Goal: Task Accomplishment & Management: Complete application form

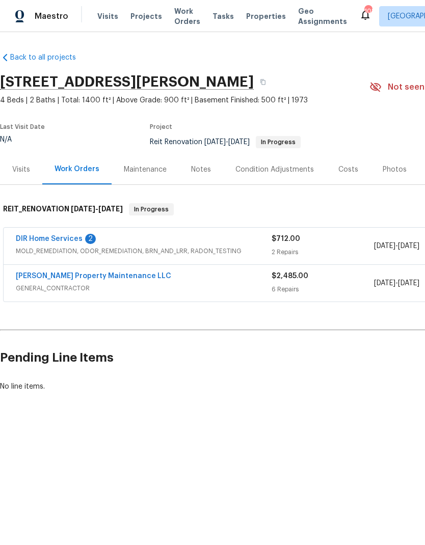
click at [73, 237] on link "DIR Home Services" at bounding box center [49, 239] width 67 height 7
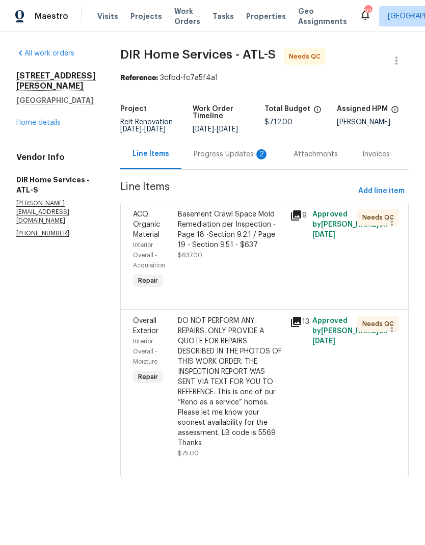
click at [243, 156] on div "Progress Updates 2" at bounding box center [231, 154] width 75 height 10
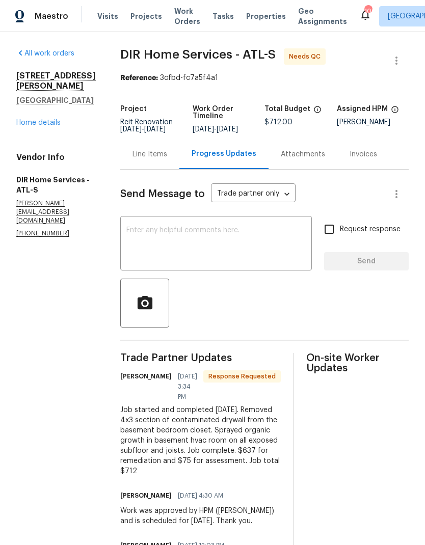
click at [204, 240] on textarea at bounding box center [215, 245] width 179 height 36
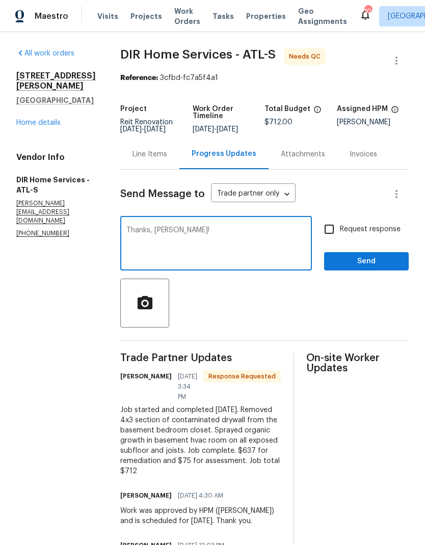
type textarea "Thanks, Ken!"
click at [333, 228] on input "Request response" at bounding box center [329, 229] width 21 height 21
checkbox input "true"
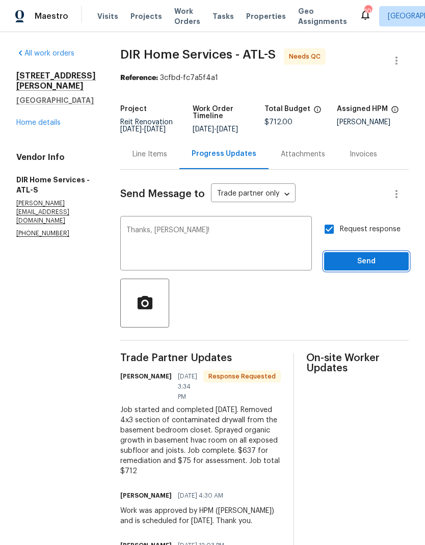
click at [382, 263] on span "Send" at bounding box center [366, 261] width 68 height 13
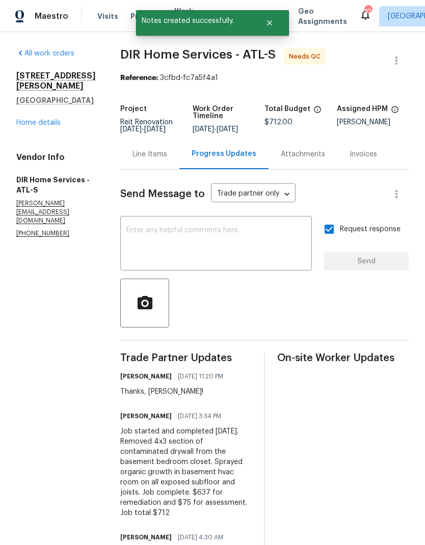
click at [167, 153] on div "Line Items" at bounding box center [150, 154] width 35 height 10
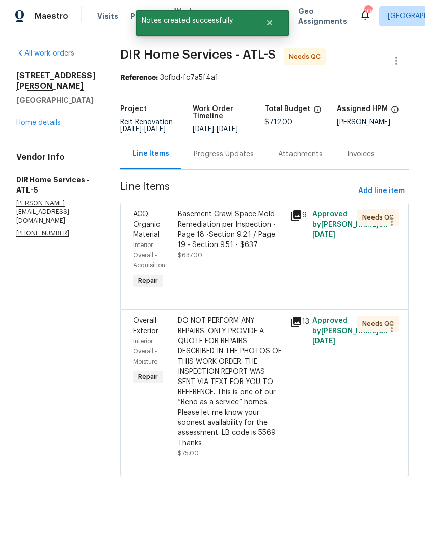
click at [244, 228] on div "Basement Crawl Space Mold Remediation per Inspection - Page 18 -Section 9.2.1 /…" at bounding box center [231, 230] width 106 height 41
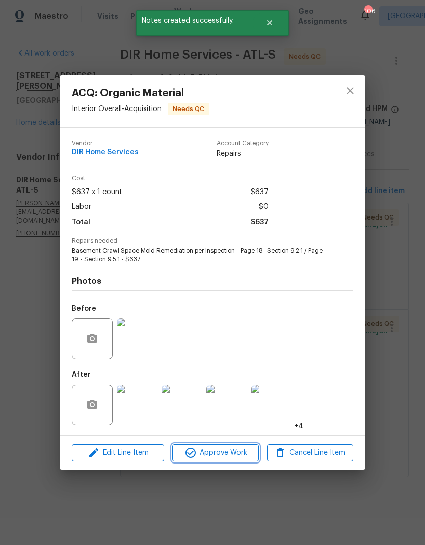
click at [233, 452] on span "Approve Work" at bounding box center [215, 453] width 80 height 13
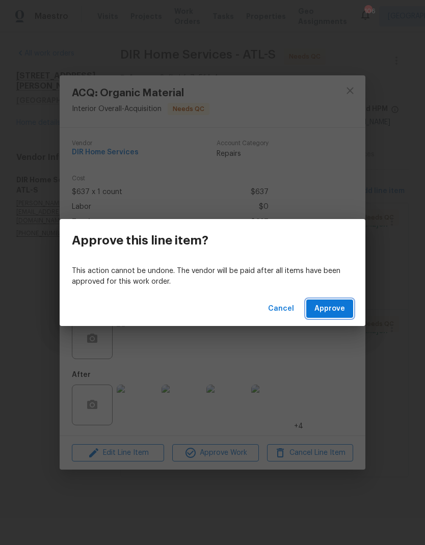
click at [337, 315] on button "Approve" at bounding box center [329, 309] width 47 height 19
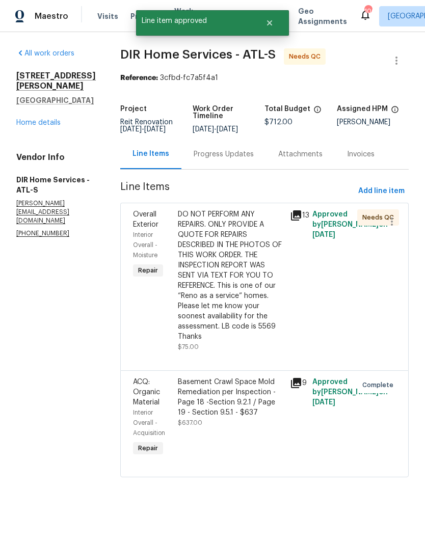
click at [239, 305] on div "DO NOT PERFORM ANY REPAIRS. ONLY PROVIDE A QUOTE FOR REPAIRS DESCRIBED IN THE P…" at bounding box center [231, 276] width 106 height 133
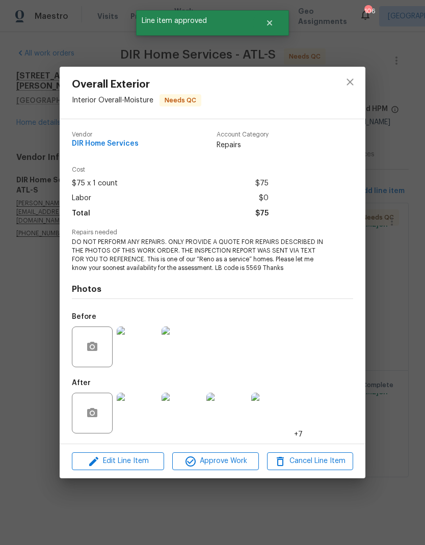
click at [228, 469] on button "Approve Work" at bounding box center [215, 462] width 86 height 18
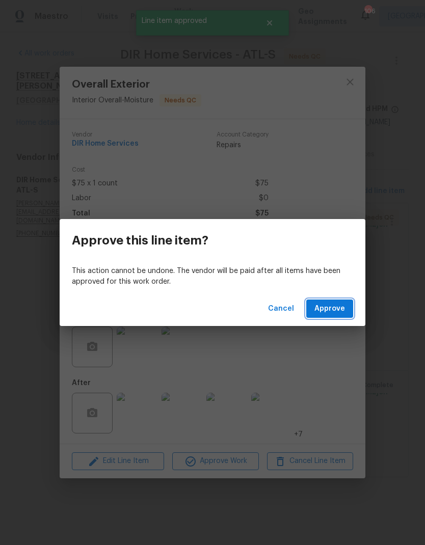
click at [341, 312] on span "Approve" at bounding box center [330, 309] width 31 height 13
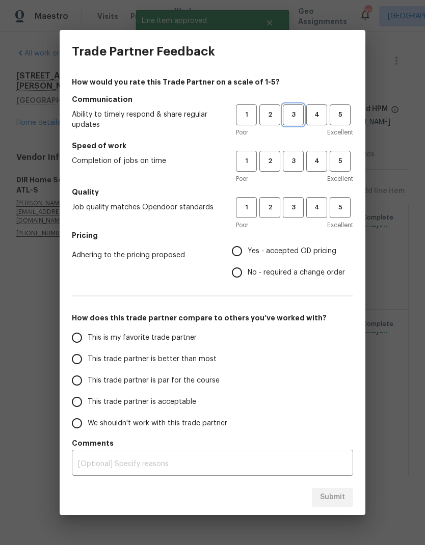
click at [296, 110] on span "3" at bounding box center [293, 115] width 19 height 12
click at [292, 164] on span "3" at bounding box center [293, 161] width 19 height 12
click at [298, 211] on span "3" at bounding box center [293, 208] width 19 height 12
click at [243, 249] on input "Yes - accepted OD pricing" at bounding box center [236, 251] width 21 height 21
radio input "true"
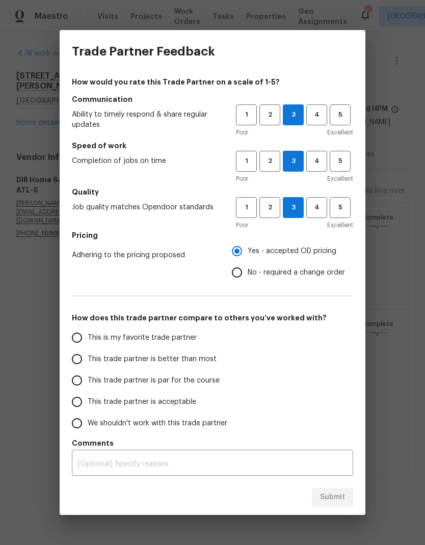
click at [76, 382] on input "This trade partner is par for the course" at bounding box center [76, 380] width 21 height 21
click at [339, 500] on span "Submit" at bounding box center [332, 497] width 25 height 13
radio input "true"
radio input "false"
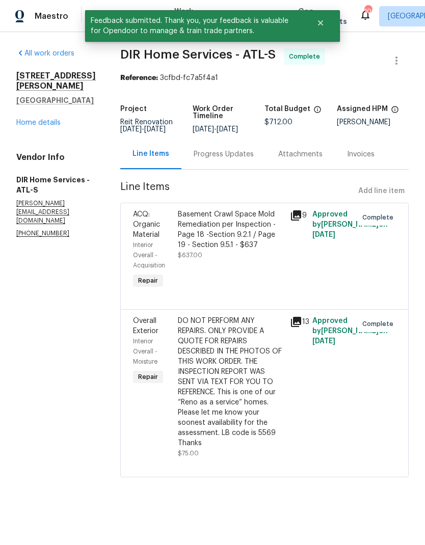
click at [57, 119] on link "Home details" at bounding box center [38, 122] width 44 height 7
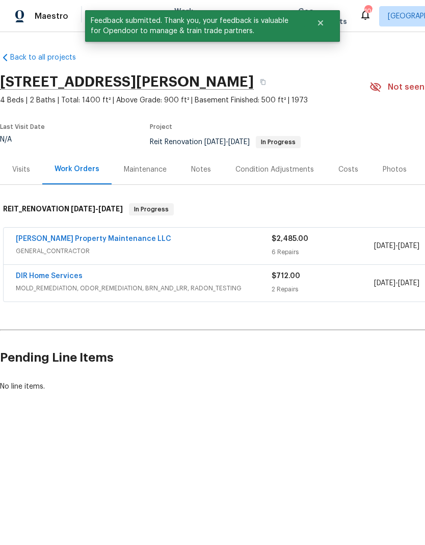
click at [113, 236] on link "Glen Property Maintenance LLC" at bounding box center [93, 239] width 155 height 7
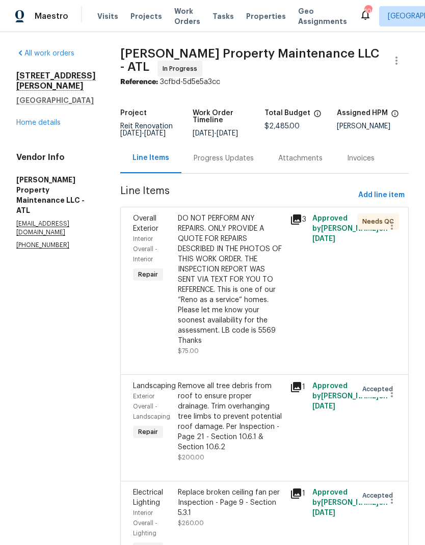
click at [239, 153] on div "Progress Updates" at bounding box center [224, 158] width 60 height 10
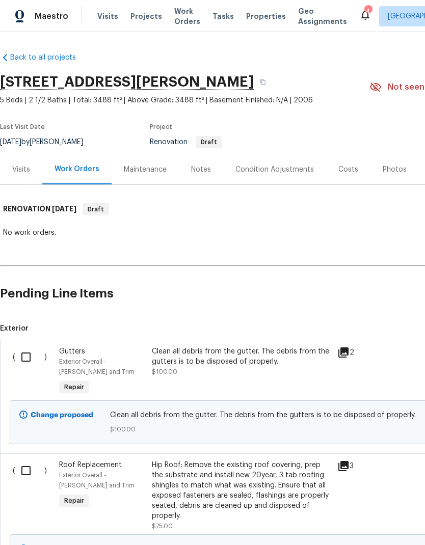
click at [344, 172] on div "Costs" at bounding box center [349, 170] width 20 height 10
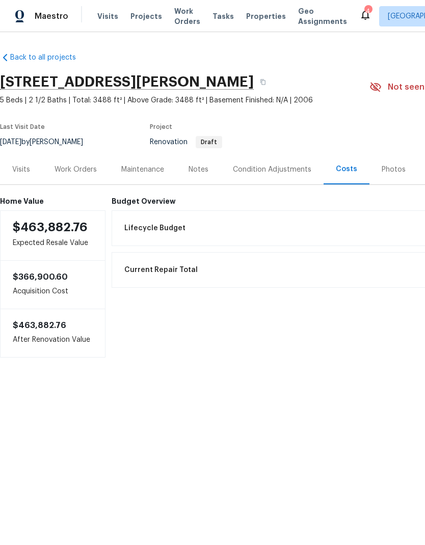
click at [80, 170] on div "Work Orders" at bounding box center [76, 170] width 42 height 10
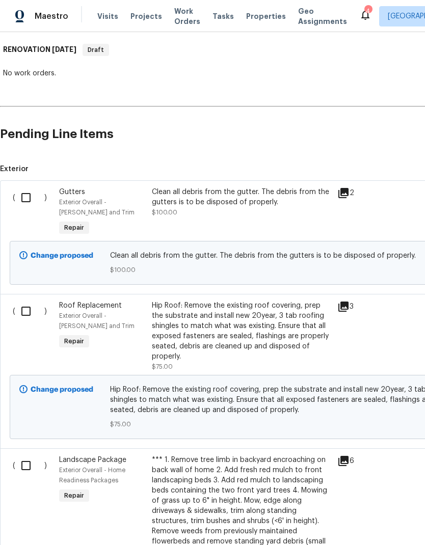
scroll to position [160, 0]
click at [28, 193] on input "checkbox" at bounding box center [29, 197] width 29 height 21
checkbox input "true"
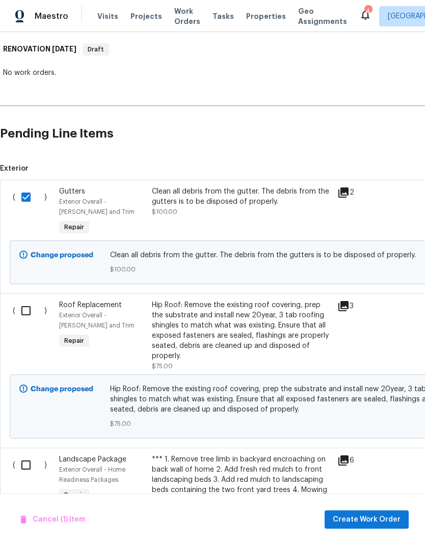
click at [29, 310] on input "checkbox" at bounding box center [29, 310] width 29 height 21
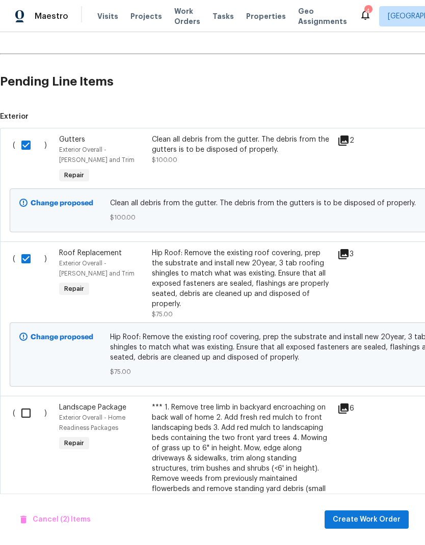
scroll to position [212, 1]
click at [27, 255] on input "checkbox" at bounding box center [29, 258] width 29 height 21
checkbox input "false"
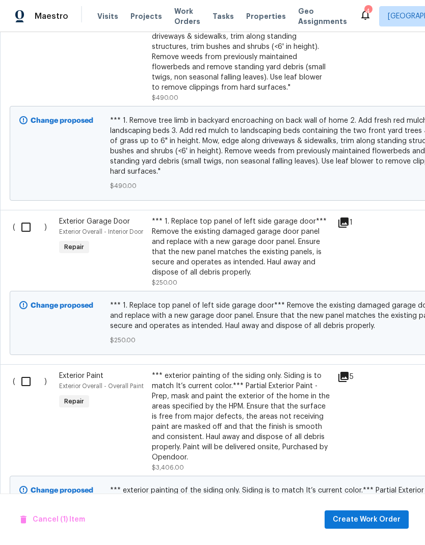
scroll to position [642, 2]
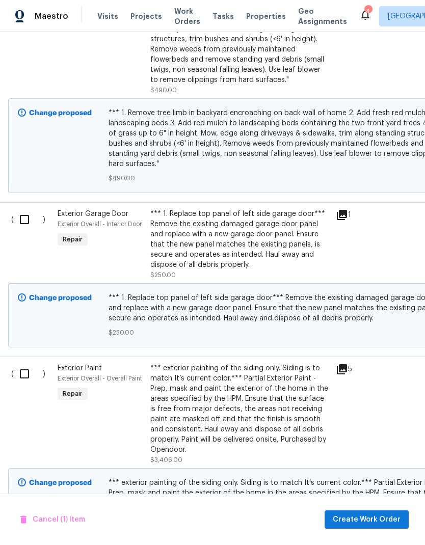
click at [24, 219] on input "checkbox" at bounding box center [28, 219] width 29 height 21
checkbox input "true"
click at [30, 374] on input "checkbox" at bounding box center [28, 373] width 29 height 21
checkbox input "true"
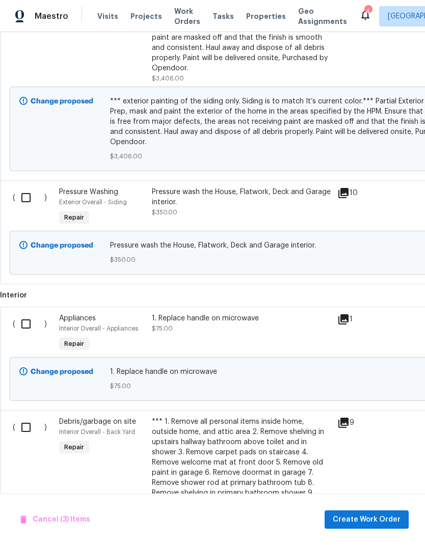
scroll to position [1024, 0]
click at [26, 199] on input "checkbox" at bounding box center [29, 197] width 29 height 21
checkbox input "true"
click at [27, 328] on input "checkbox" at bounding box center [29, 323] width 29 height 21
checkbox input "true"
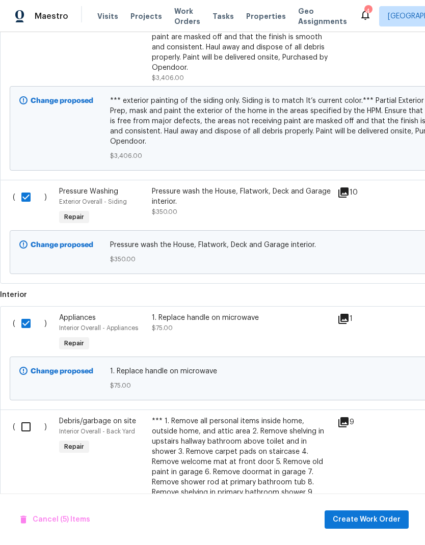
click at [29, 430] on input "checkbox" at bounding box center [29, 427] width 29 height 21
checkbox input "true"
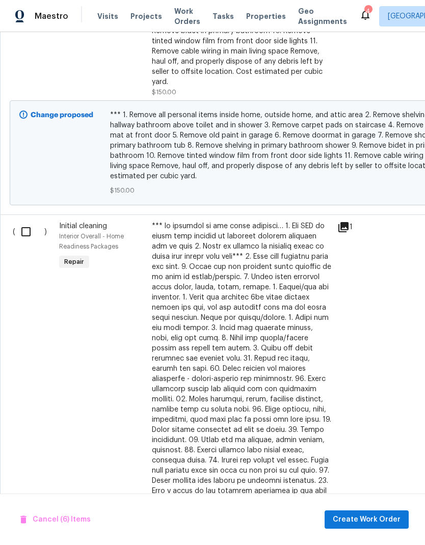
scroll to position [1493, 0]
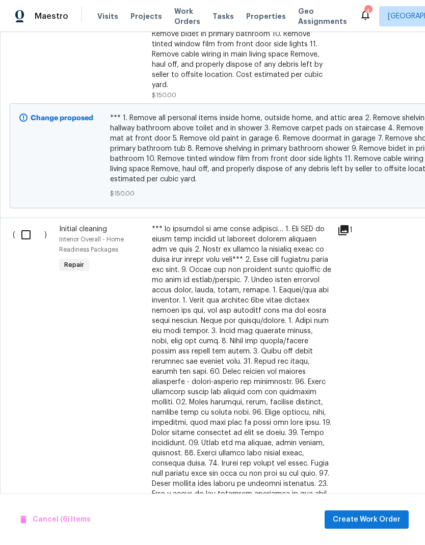
click at [27, 224] on input "checkbox" at bounding box center [29, 234] width 29 height 21
checkbox input "true"
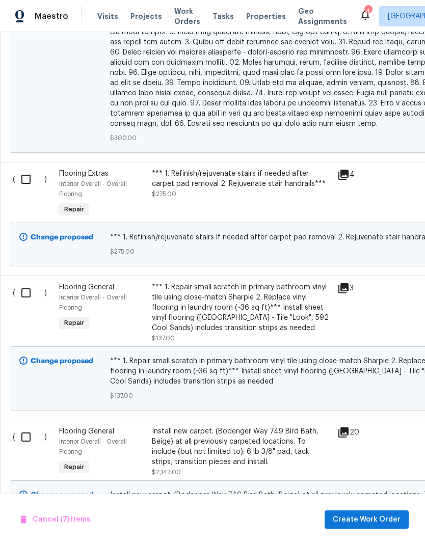
scroll to position [2071, 0]
click at [27, 170] on input "checkbox" at bounding box center [29, 178] width 29 height 21
checkbox input "true"
click at [29, 287] on input "checkbox" at bounding box center [29, 292] width 29 height 21
checkbox input "true"
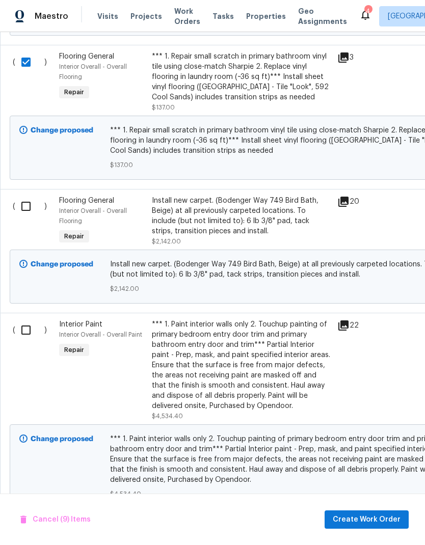
scroll to position [2301, 0]
click at [30, 331] on input "checkbox" at bounding box center [29, 330] width 29 height 21
checkbox input "true"
click at [397, 518] on span "Create Work Order" at bounding box center [367, 520] width 68 height 13
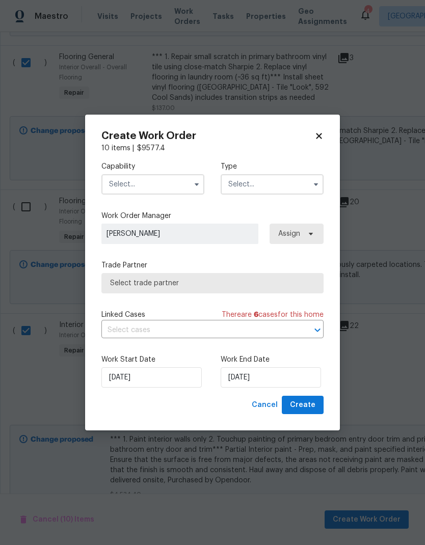
click at [197, 181] on icon "button" at bounding box center [197, 184] width 8 height 8
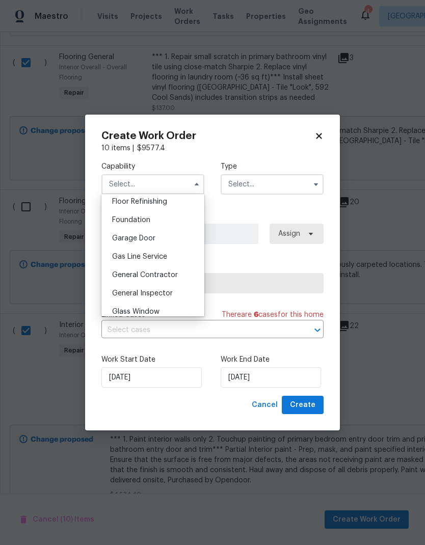
scroll to position [443, 0]
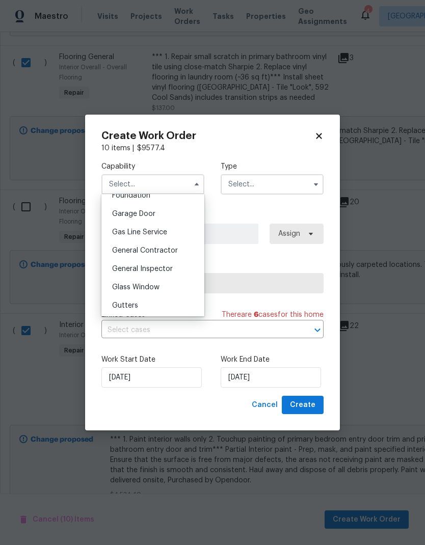
click at [176, 252] on span "General Contractor" at bounding box center [145, 250] width 66 height 7
type input "General Contractor"
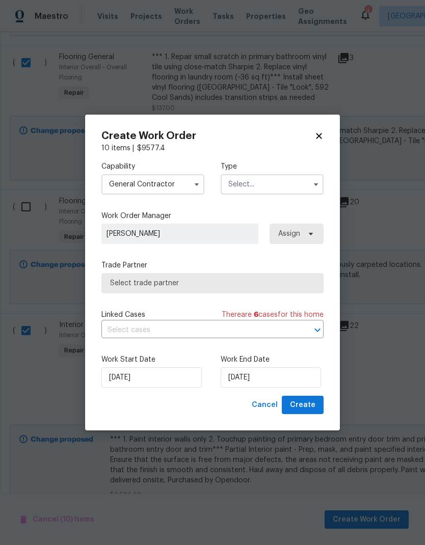
click at [297, 186] on input "text" at bounding box center [272, 184] width 103 height 20
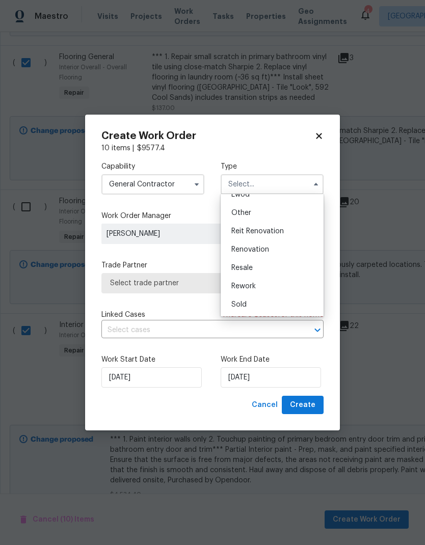
scroll to position [121, 0]
click at [272, 249] on div "Renovation" at bounding box center [272, 250] width 98 height 18
type input "Renovation"
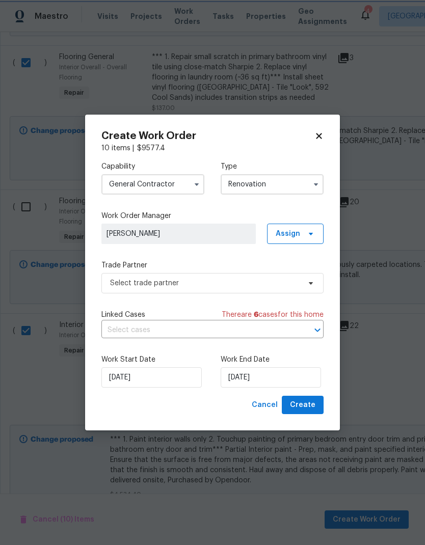
scroll to position [0, 0]
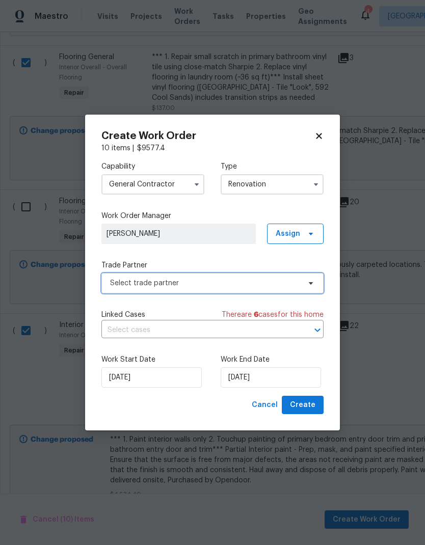
click at [317, 285] on span "Select trade partner" at bounding box center [212, 283] width 222 height 20
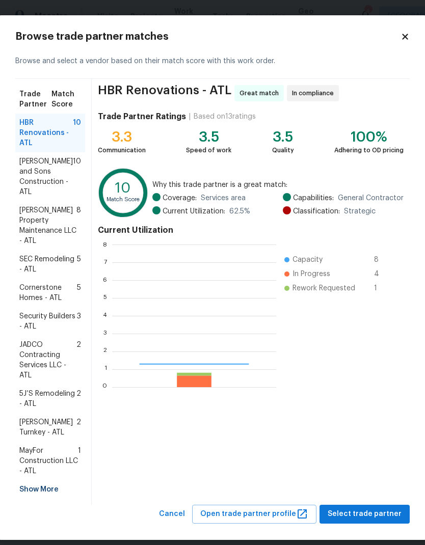
scroll to position [143, 164]
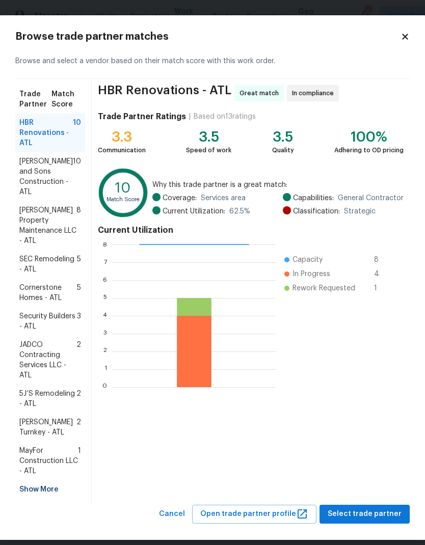
click at [53, 491] on div "Show More" at bounding box center [50, 490] width 70 height 18
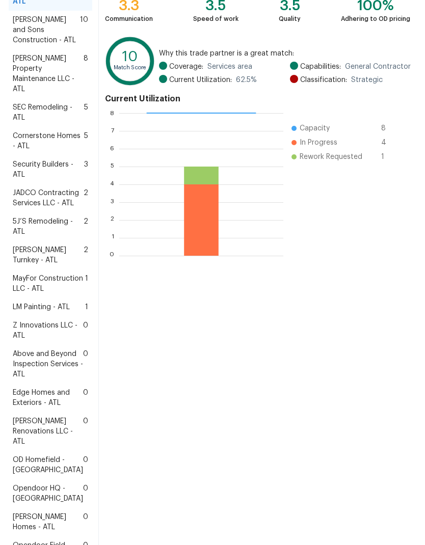
scroll to position [131, 0]
click at [46, 380] on span "Above and Beyond Inspection Services - ATL" at bounding box center [48, 365] width 70 height 31
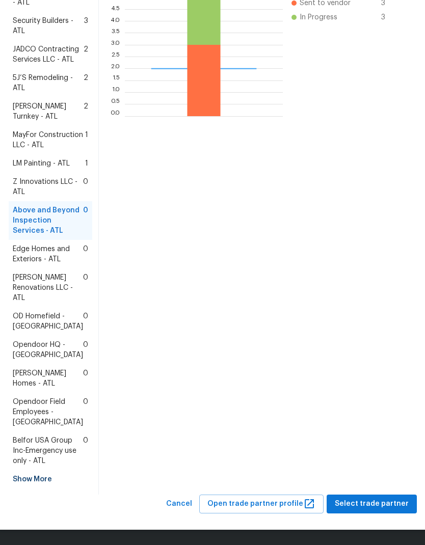
scroll to position [367, 0]
click at [370, 506] on span "Select trade partner" at bounding box center [372, 504] width 74 height 13
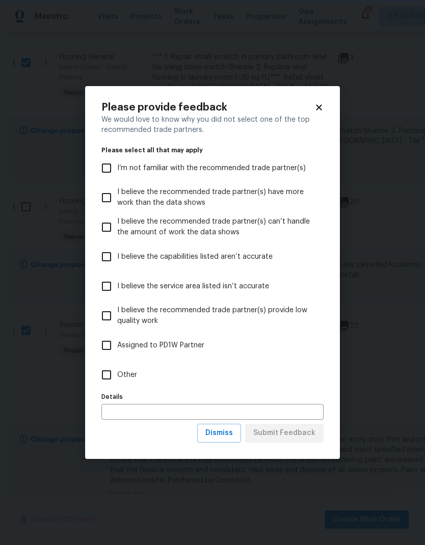
scroll to position [0, 0]
click at [111, 375] on input "Other" at bounding box center [106, 375] width 21 height 21
checkbox input "true"
click at [309, 434] on span "Submit Feedback" at bounding box center [284, 433] width 62 height 13
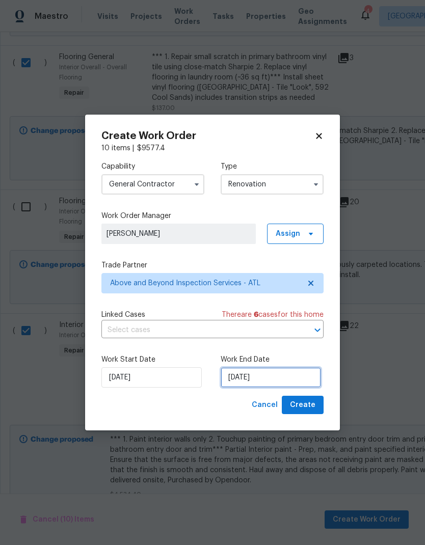
click at [290, 379] on input "[DATE]" at bounding box center [271, 378] width 100 height 20
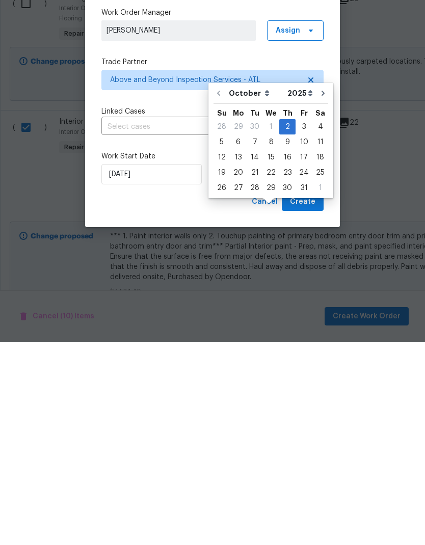
click at [330, 115] on div "Create Work Order 10 items | $ 9577.4 Capability General Contractor Type Renova…" at bounding box center [212, 273] width 255 height 317
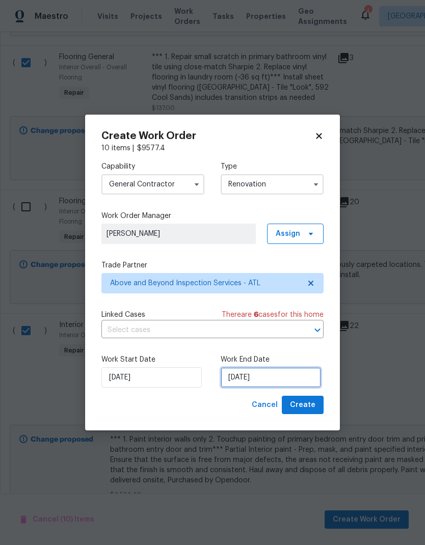
click at [287, 378] on input "[DATE]" at bounding box center [271, 378] width 100 height 20
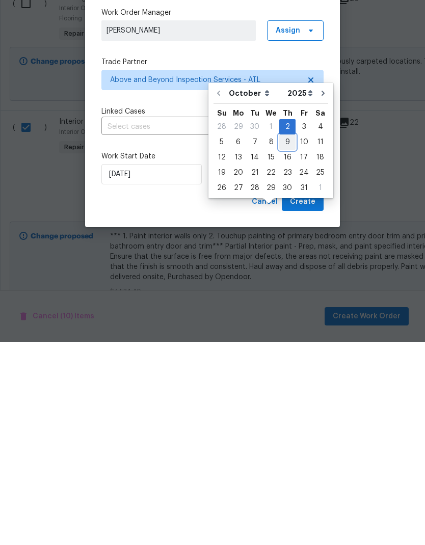
click at [287, 339] on div "9" at bounding box center [287, 346] width 16 height 14
type input "10/9/2025"
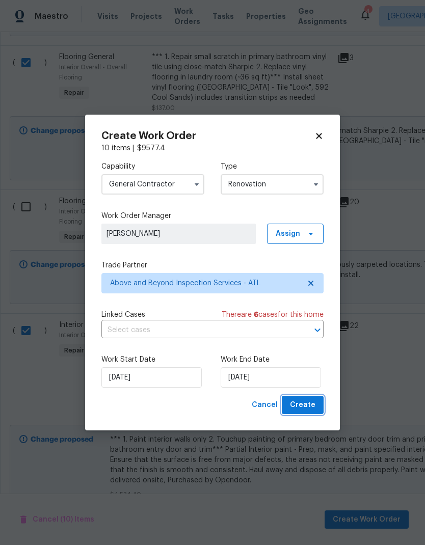
click at [313, 407] on span "Create" at bounding box center [302, 405] width 25 height 13
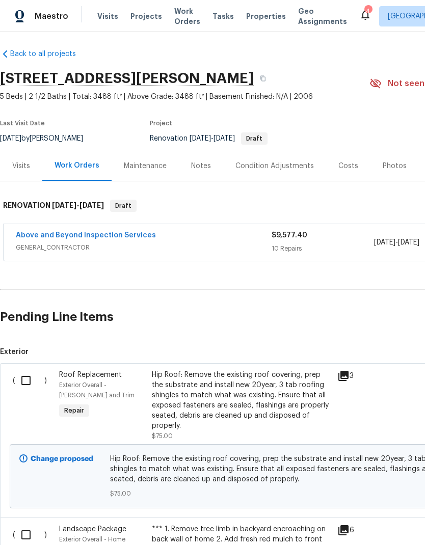
scroll to position [4, 0]
click at [30, 381] on input "checkbox" at bounding box center [29, 380] width 29 height 21
checkbox input "true"
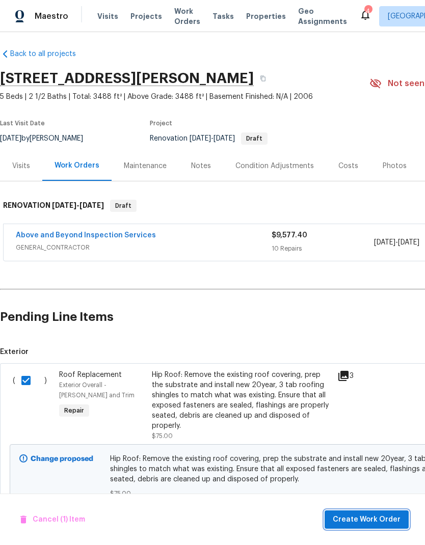
click at [383, 518] on span "Create Work Order" at bounding box center [367, 520] width 68 height 13
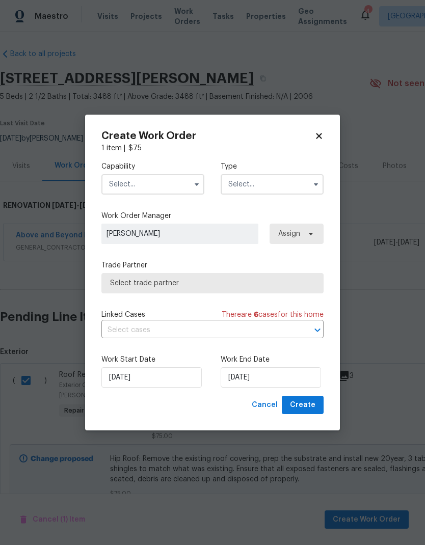
click at [195, 180] on icon "button" at bounding box center [197, 184] width 8 height 8
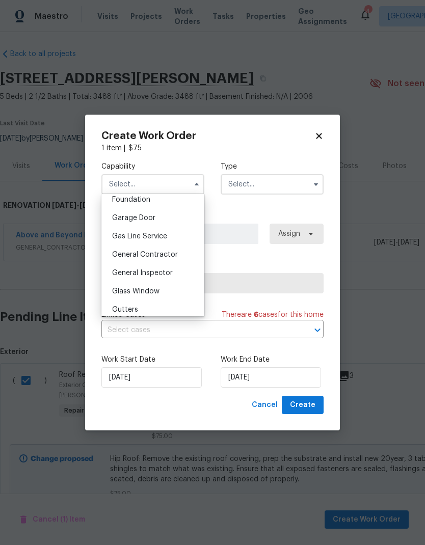
scroll to position [439, 0]
click at [177, 250] on div "General Contractor" at bounding box center [153, 254] width 98 height 18
type input "General Contractor"
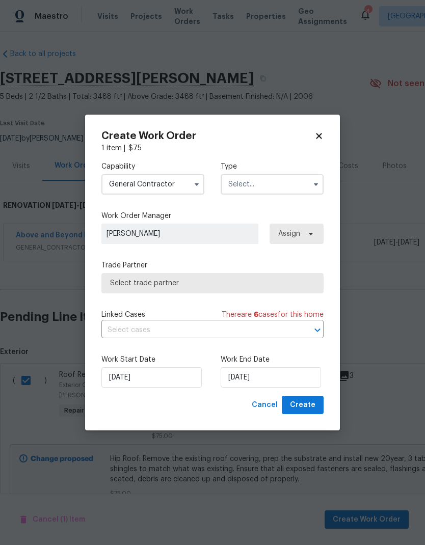
click at [275, 182] on input "text" at bounding box center [272, 184] width 103 height 20
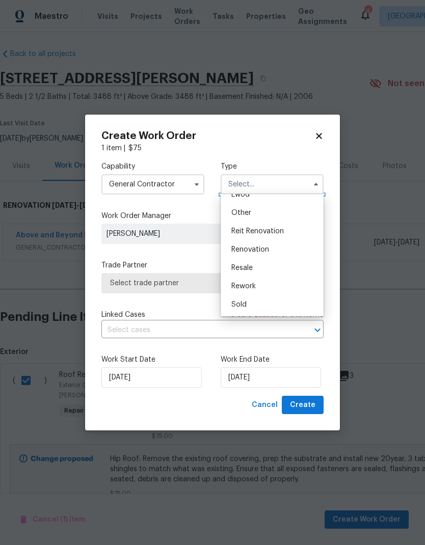
scroll to position [121, 0]
click at [264, 248] on span "Renovation" at bounding box center [250, 249] width 38 height 7
type input "Renovation"
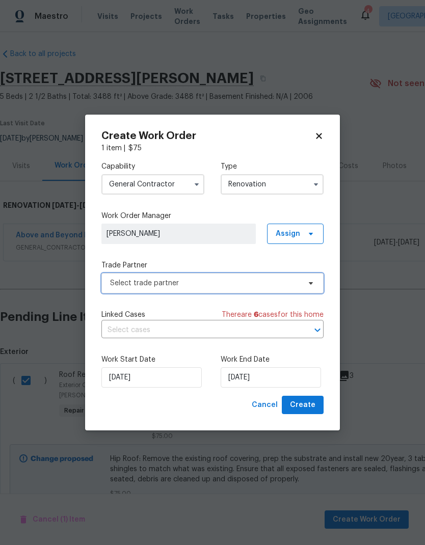
click at [242, 282] on span "Select trade partner" at bounding box center [205, 283] width 190 height 10
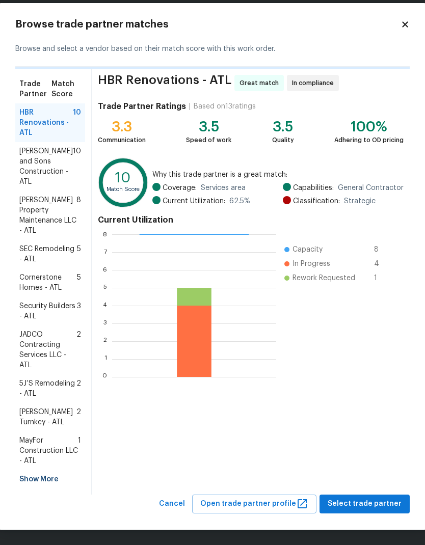
scroll to position [12, 0]
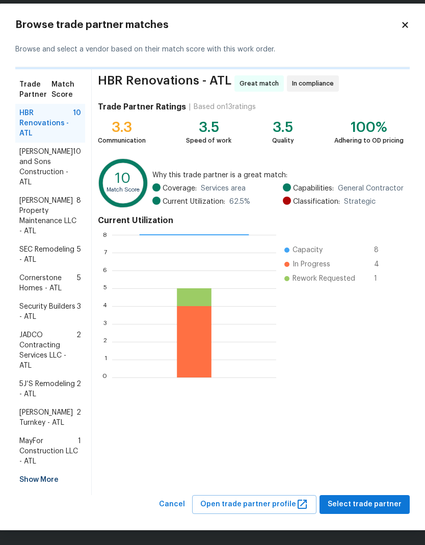
click at [52, 482] on div "Show More" at bounding box center [50, 480] width 70 height 18
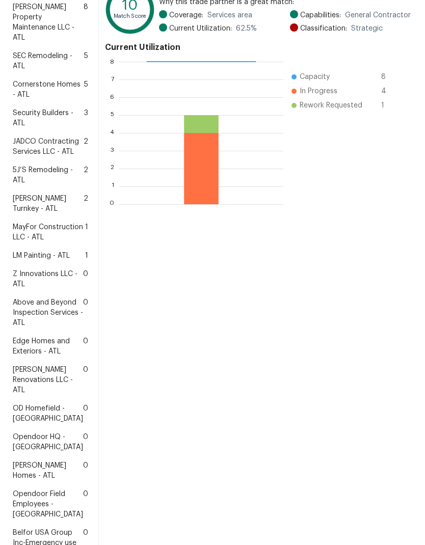
scroll to position [185, 0]
click at [44, 329] on span "Above and Beyond Inspection Services - ATL" at bounding box center [48, 313] width 70 height 31
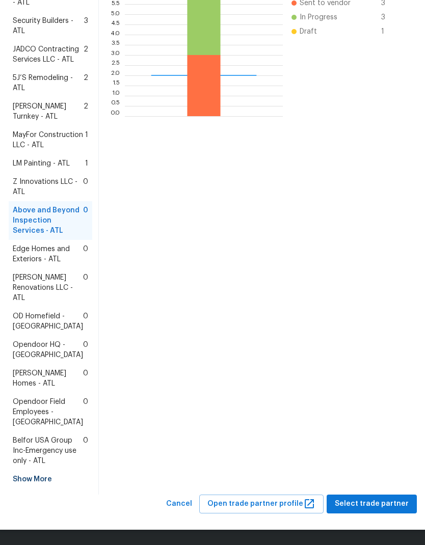
scroll to position [369, 0]
click at [382, 505] on span "Select trade partner" at bounding box center [372, 504] width 74 height 13
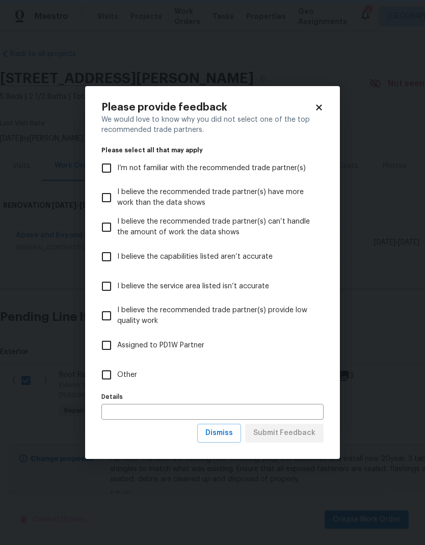
scroll to position [0, 0]
click at [108, 373] on input "Other" at bounding box center [106, 375] width 21 height 21
checkbox input "true"
click at [304, 437] on span "Submit Feedback" at bounding box center [284, 433] width 62 height 13
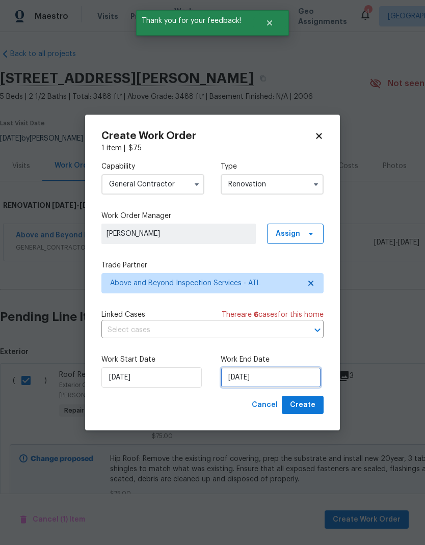
click at [287, 379] on input "[DATE]" at bounding box center [271, 378] width 100 height 20
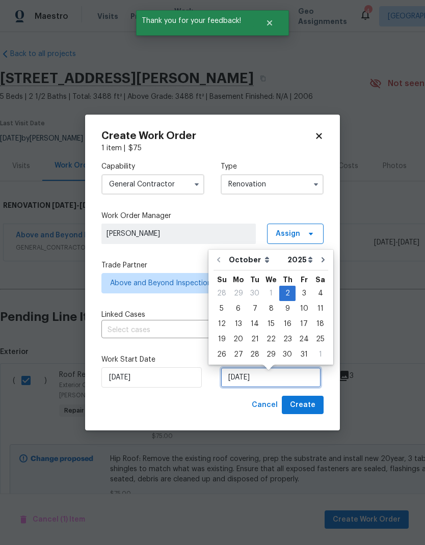
scroll to position [4, 0]
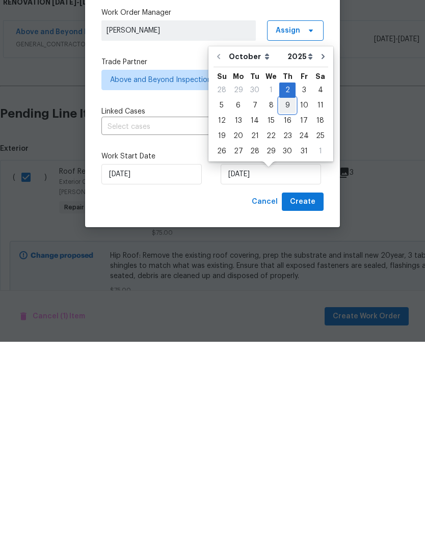
click at [288, 302] on div "9" at bounding box center [287, 309] width 16 height 14
type input "10/9/2025"
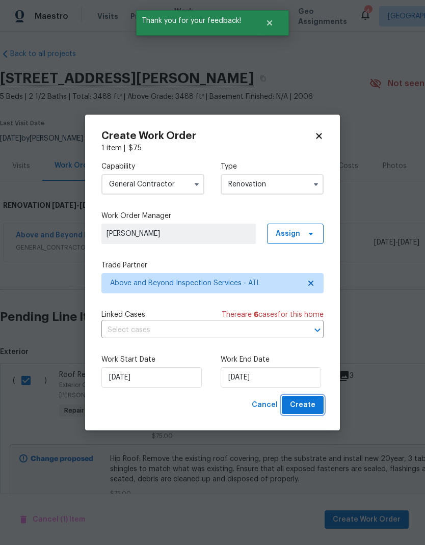
click at [311, 410] on span "Create" at bounding box center [302, 405] width 25 height 13
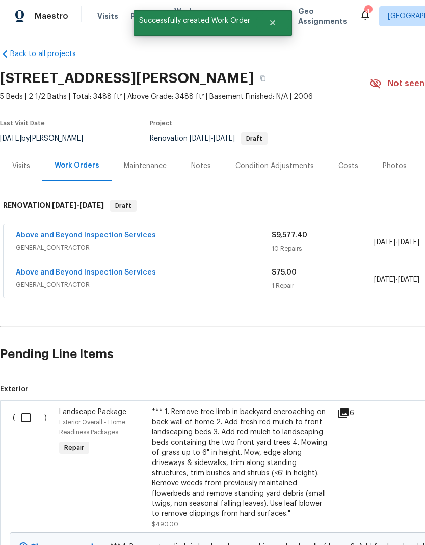
click at [27, 407] on input "checkbox" at bounding box center [29, 417] width 29 height 21
checkbox input "true"
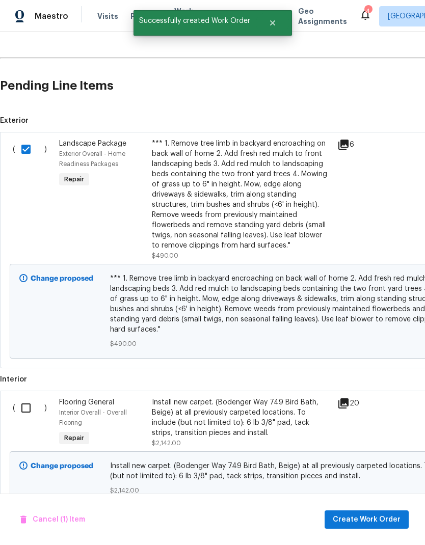
scroll to position [272, 0]
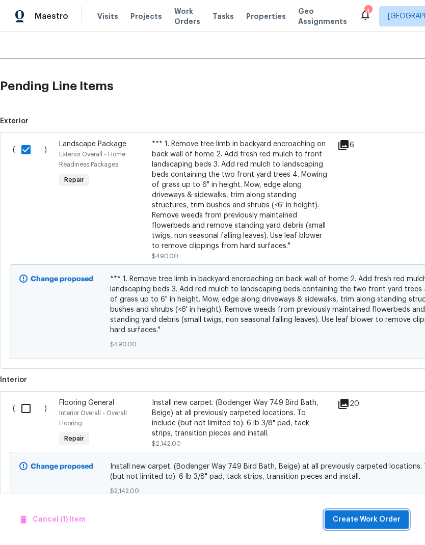
click at [374, 517] on span "Create Work Order" at bounding box center [367, 520] width 68 height 13
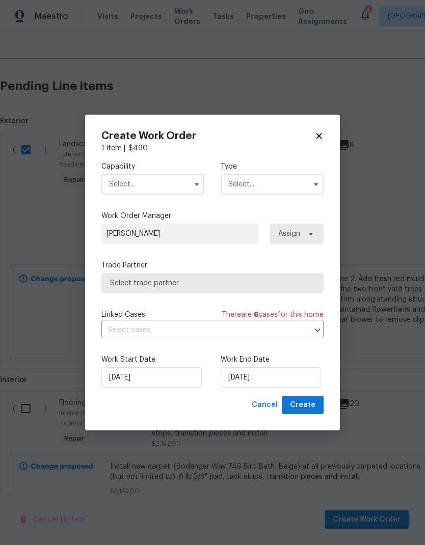
click at [183, 178] on input "text" at bounding box center [152, 184] width 103 height 20
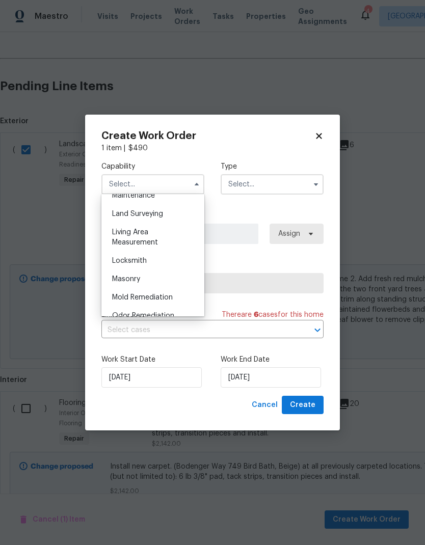
scroll to position [654, 0]
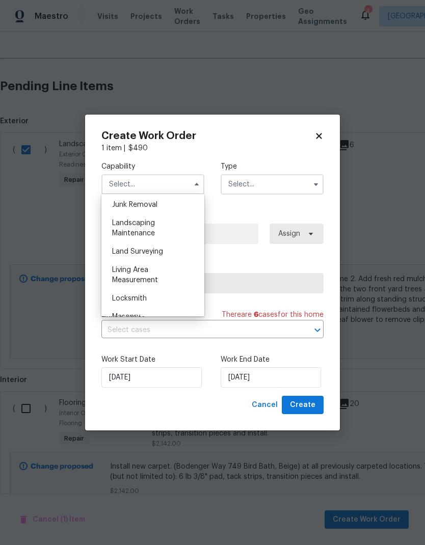
click at [151, 227] on div "Landscaping Maintenance" at bounding box center [153, 228] width 98 height 29
type input "Landscaping Maintenance"
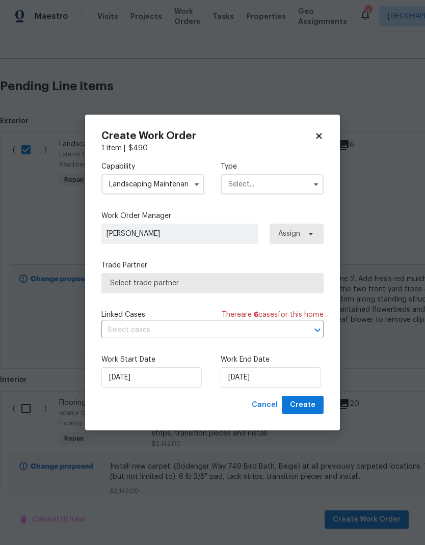
click at [266, 184] on input "text" at bounding box center [272, 184] width 103 height 20
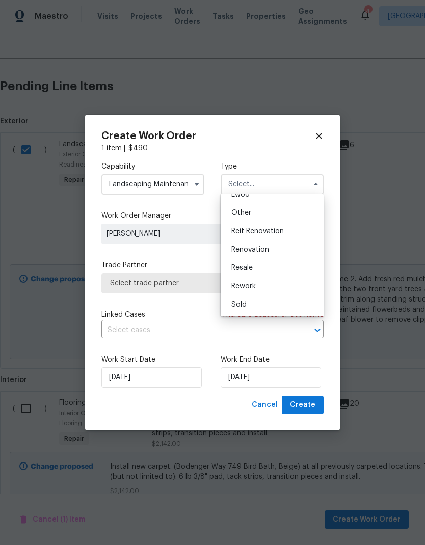
scroll to position [121, 0]
click at [270, 248] on div "Renovation" at bounding box center [272, 250] width 98 height 18
type input "Renovation"
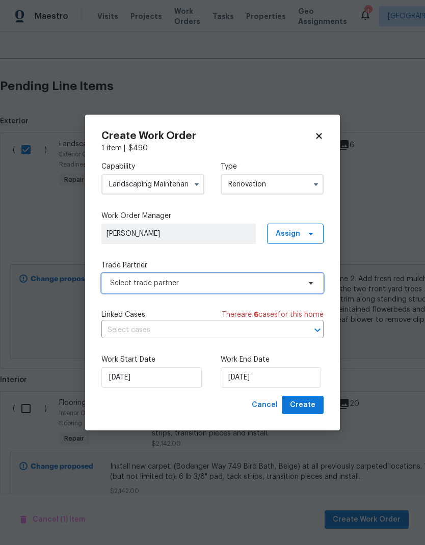
click at [248, 284] on span "Select trade partner" at bounding box center [205, 283] width 190 height 10
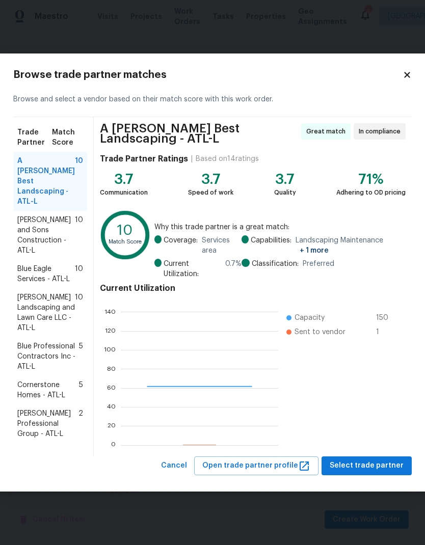
scroll to position [143, 158]
click at [38, 220] on span "Reyes and Sons Construction - ATL-L" at bounding box center [46, 235] width 58 height 41
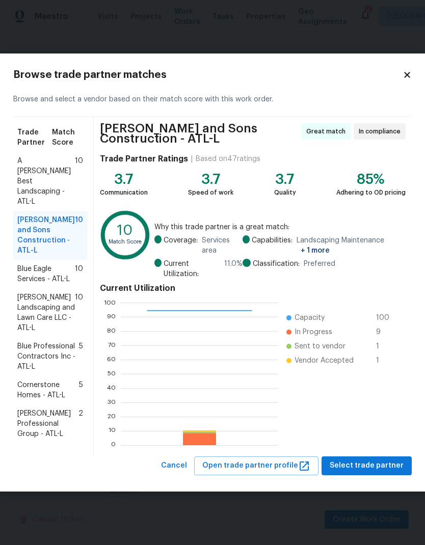
click at [391, 467] on span "Select trade partner" at bounding box center [367, 466] width 74 height 13
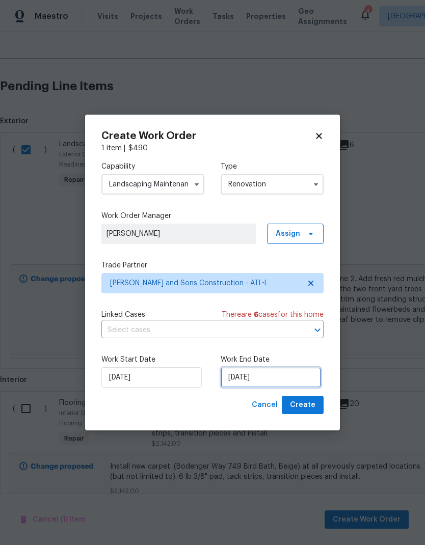
click at [297, 379] on input "[DATE]" at bounding box center [271, 378] width 100 height 20
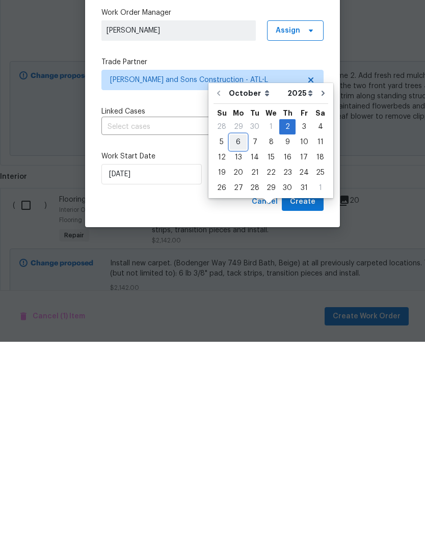
click at [232, 339] on div "6" at bounding box center [238, 346] width 17 height 14
type input "10/6/2025"
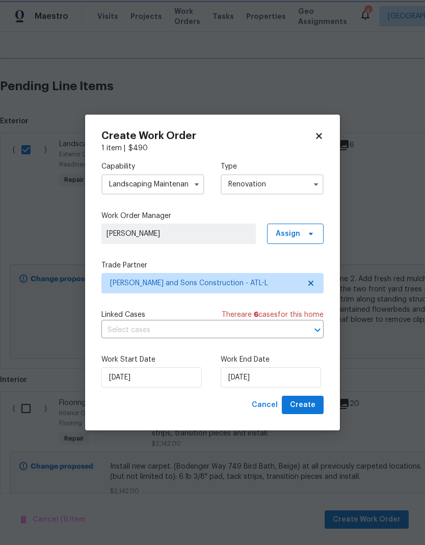
click at [317, 410] on button "Create" at bounding box center [303, 405] width 42 height 19
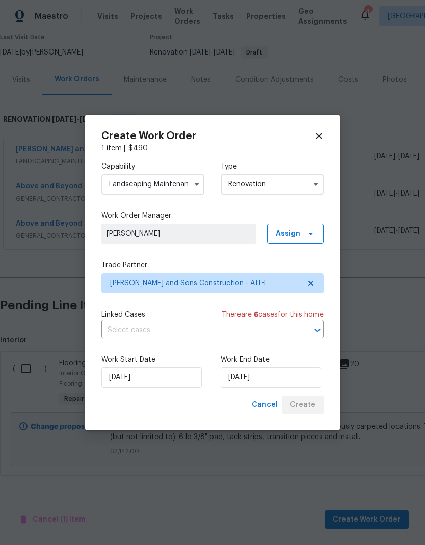
scroll to position [49, 0]
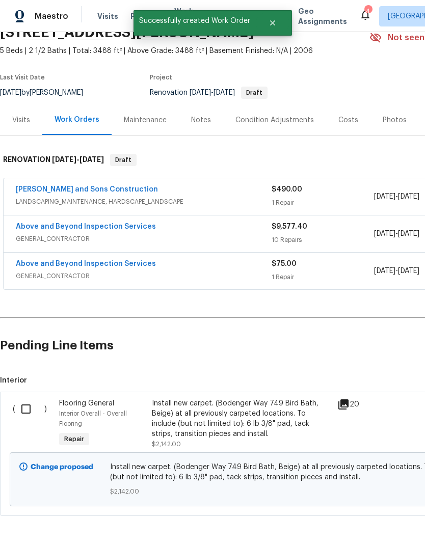
click at [28, 399] on input "checkbox" at bounding box center [29, 409] width 29 height 21
checkbox input "true"
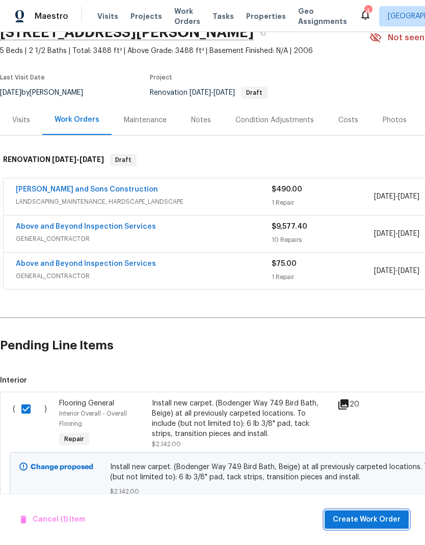
click at [376, 517] on span "Create Work Order" at bounding box center [367, 520] width 68 height 13
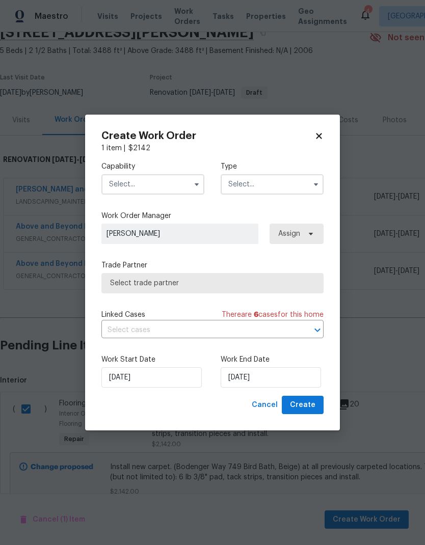
click at [198, 184] on icon "button" at bounding box center [197, 185] width 4 height 3
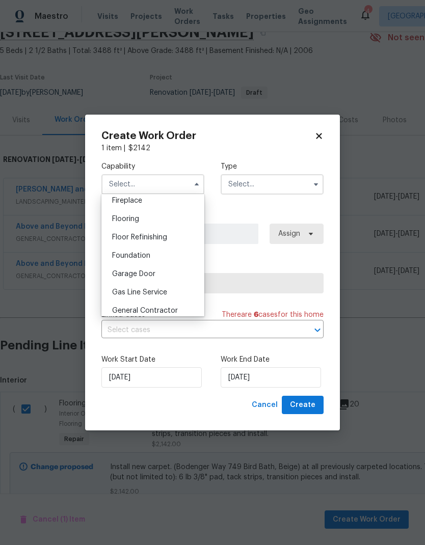
scroll to position [384, 0]
click at [172, 256] on div "Foundation" at bounding box center [153, 254] width 98 height 18
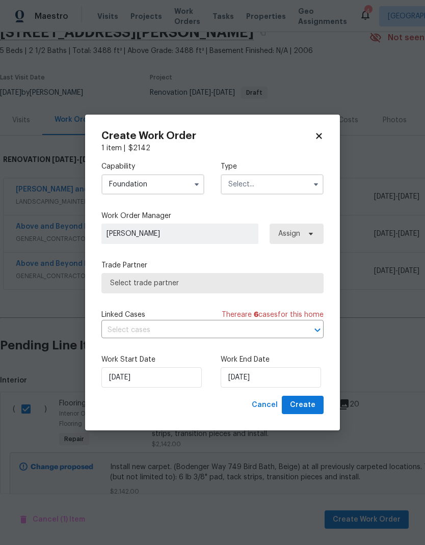
click at [197, 183] on icon "button" at bounding box center [197, 184] width 8 height 8
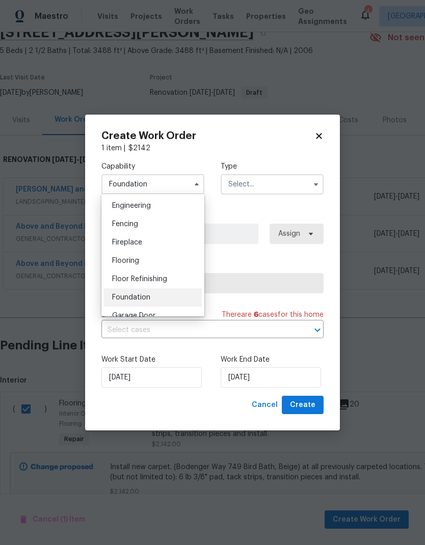
scroll to position [366, 0]
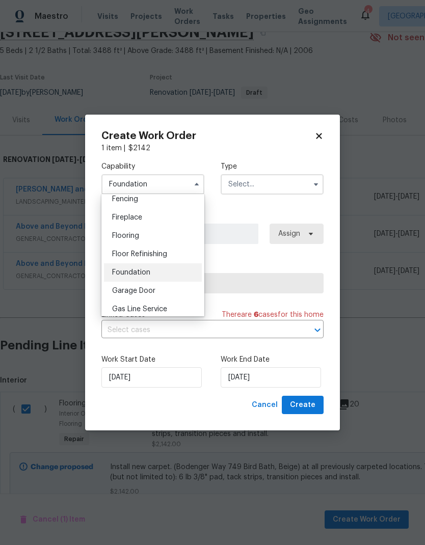
click at [172, 237] on div "Flooring" at bounding box center [153, 236] width 98 height 18
type input "Flooring"
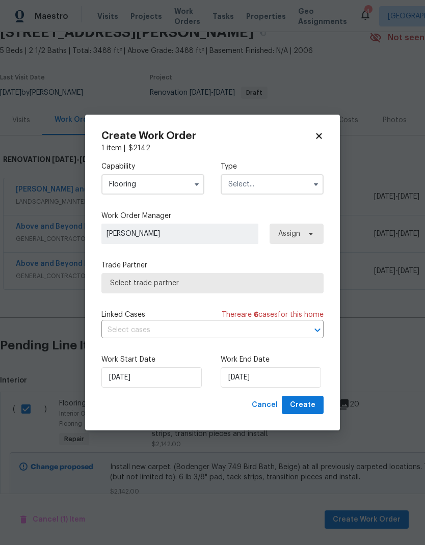
click at [286, 185] on input "text" at bounding box center [272, 184] width 103 height 20
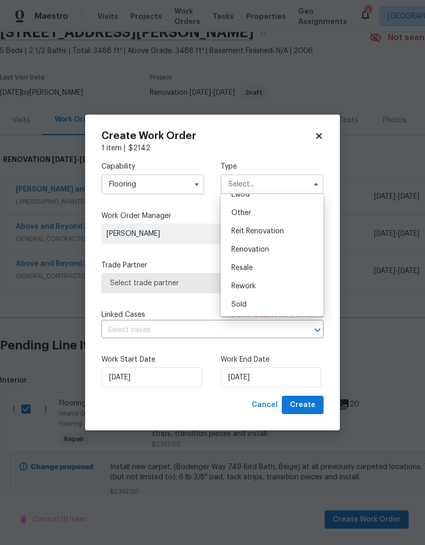
scroll to position [121, 0]
click at [274, 251] on div "Renovation" at bounding box center [272, 250] width 98 height 18
type input "Renovation"
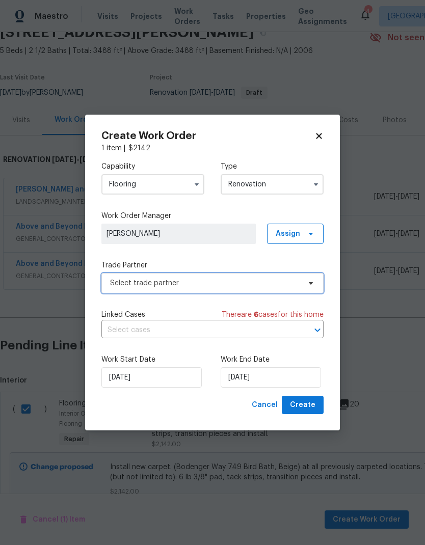
click at [257, 283] on span "Select trade partner" at bounding box center [205, 283] width 190 height 10
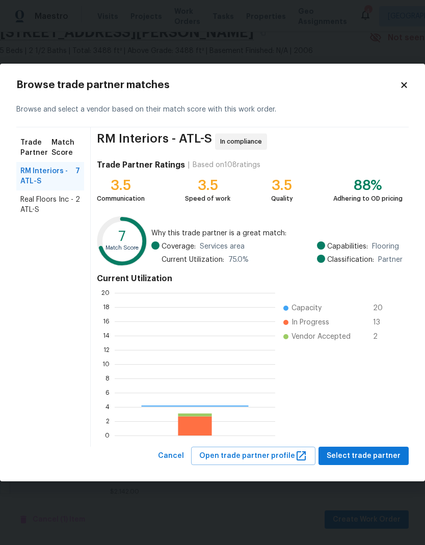
scroll to position [143, 161]
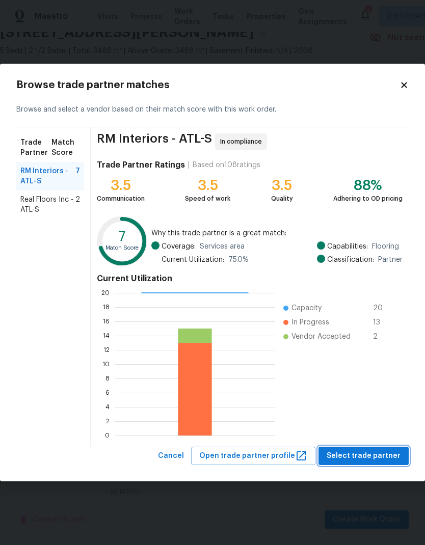
click at [389, 458] on span "Select trade partner" at bounding box center [364, 456] width 74 height 13
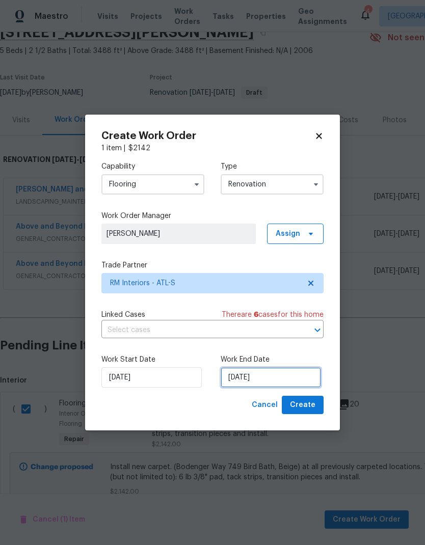
click at [302, 378] on input "[DATE]" at bounding box center [271, 378] width 100 height 20
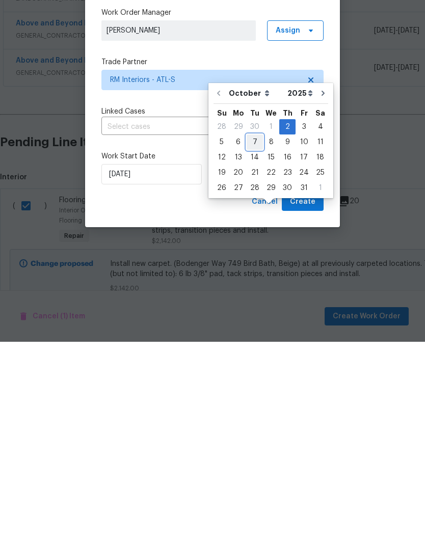
click at [255, 339] on div "7" at bounding box center [255, 346] width 16 height 14
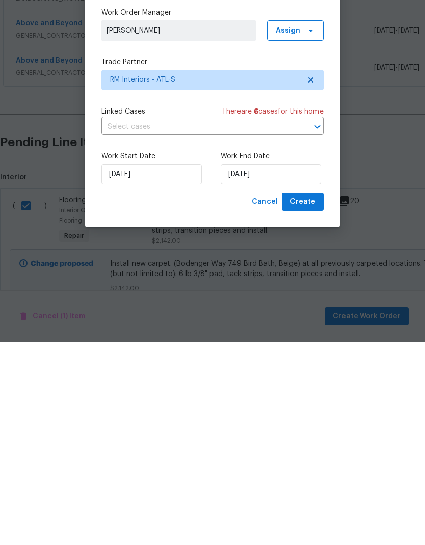
type input "10/7/2025"
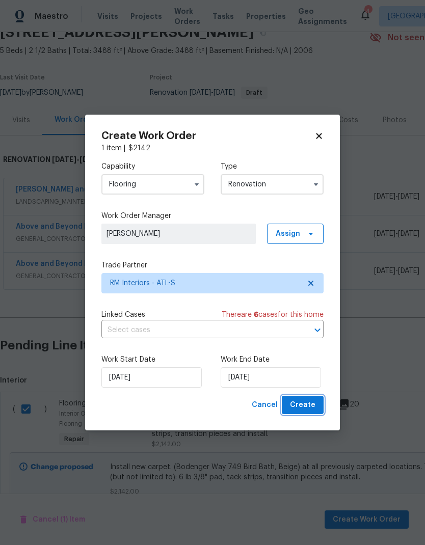
click at [319, 407] on button "Create" at bounding box center [303, 405] width 42 height 19
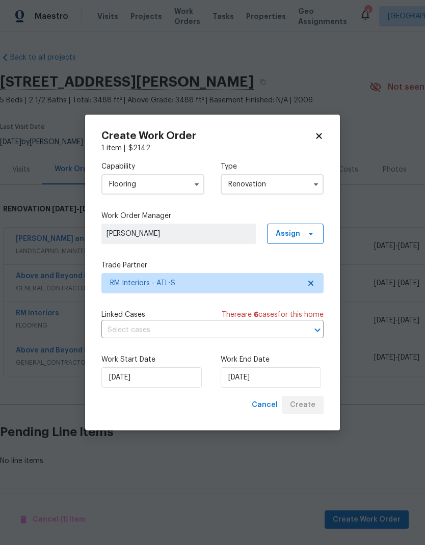
scroll to position [0, 0]
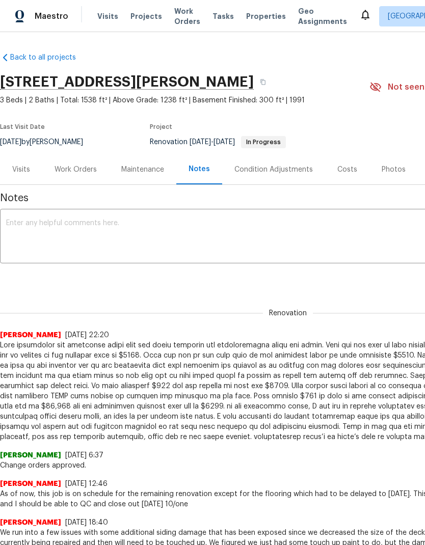
click at [87, 164] on div "Work Orders" at bounding box center [75, 169] width 67 height 30
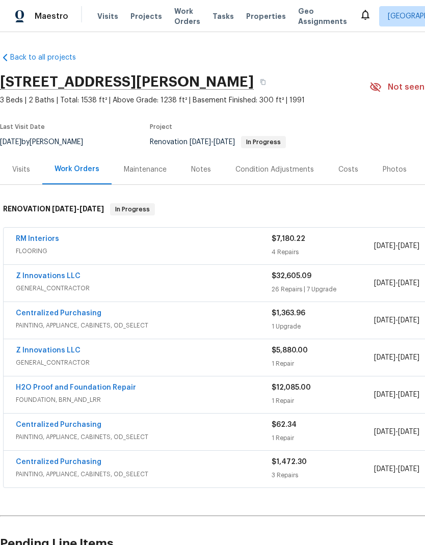
click at [68, 347] on link "Z Innovations LLC" at bounding box center [48, 350] width 65 height 7
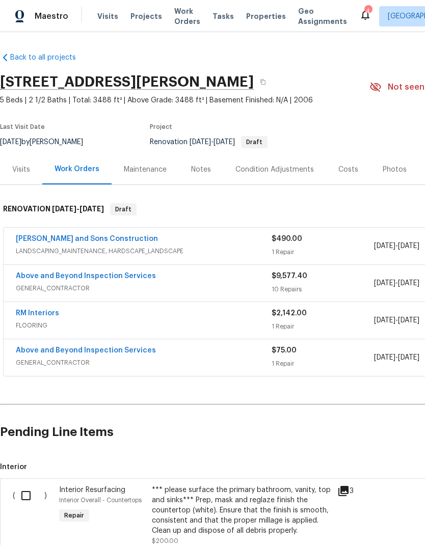
click at [29, 496] on input "checkbox" at bounding box center [29, 495] width 29 height 21
checkbox input "true"
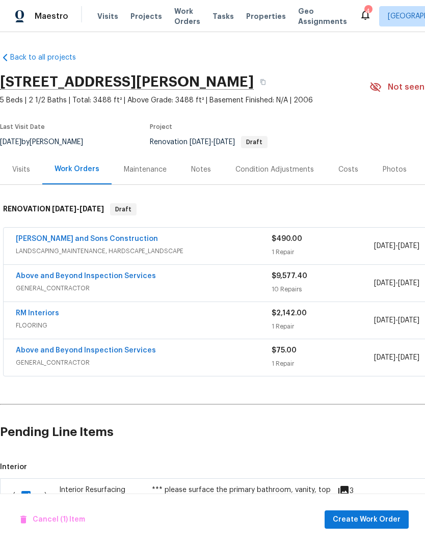
click at [365, 518] on span "Create Work Order" at bounding box center [367, 520] width 68 height 13
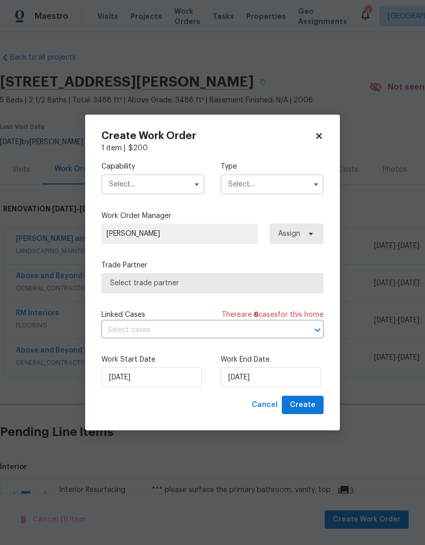
click at [182, 185] on input "text" at bounding box center [152, 184] width 103 height 20
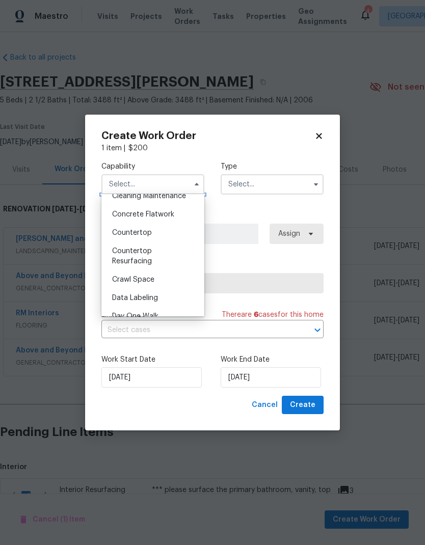
scroll to position [176, 0]
click at [156, 254] on div "Countertop Resurfacing" at bounding box center [153, 255] width 98 height 29
type input "Countertop Resurfacing"
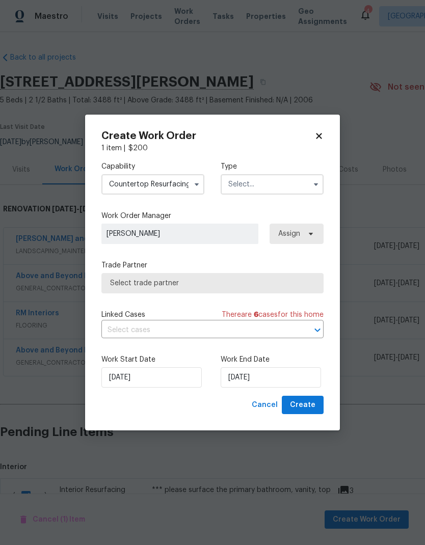
click at [273, 183] on input "text" at bounding box center [272, 184] width 103 height 20
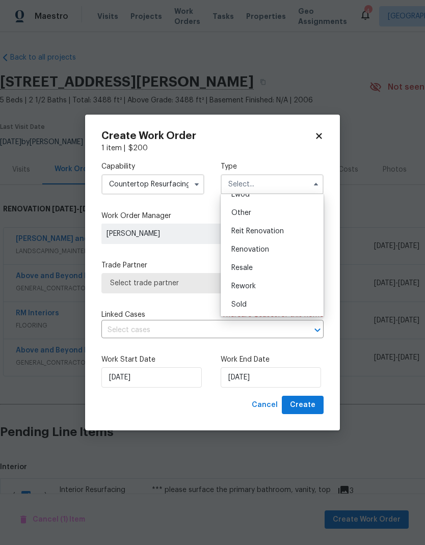
scroll to position [121, 0]
click at [265, 250] on span "Renovation" at bounding box center [250, 249] width 38 height 7
type input "Renovation"
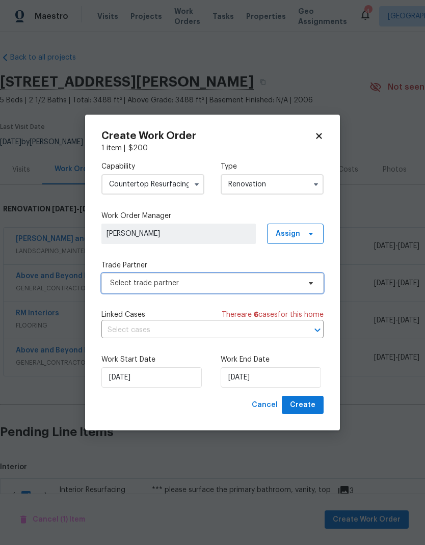
click at [263, 283] on span "Select trade partner" at bounding box center [205, 283] width 190 height 10
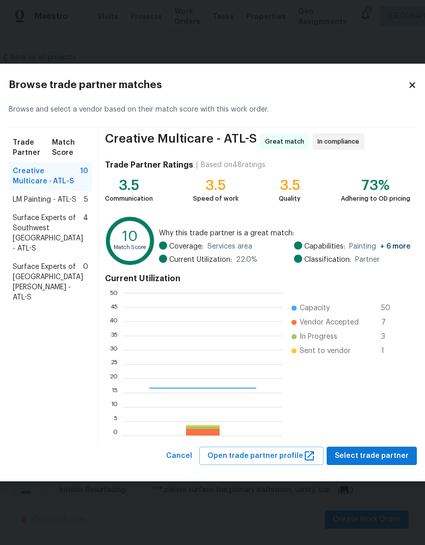
scroll to position [143, 160]
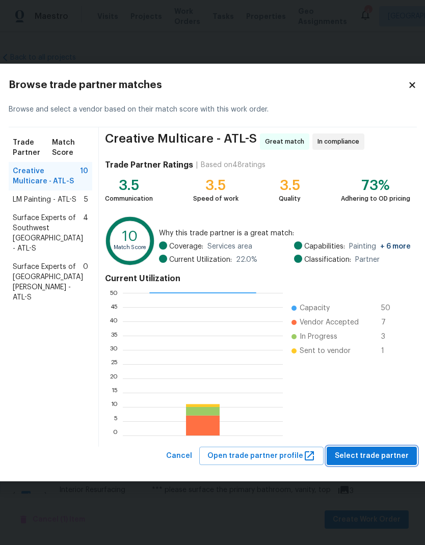
click at [400, 458] on span "Select trade partner" at bounding box center [372, 456] width 74 height 13
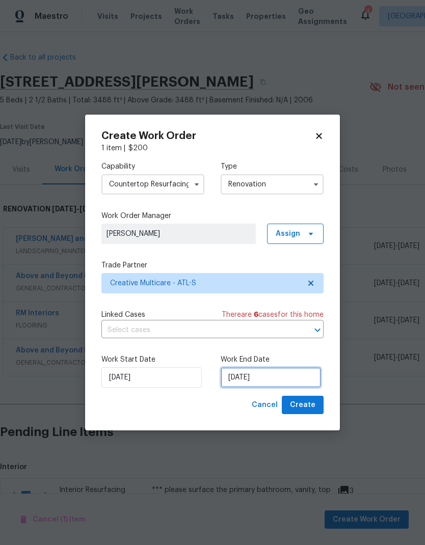
click at [292, 380] on input "[DATE]" at bounding box center [271, 378] width 100 height 20
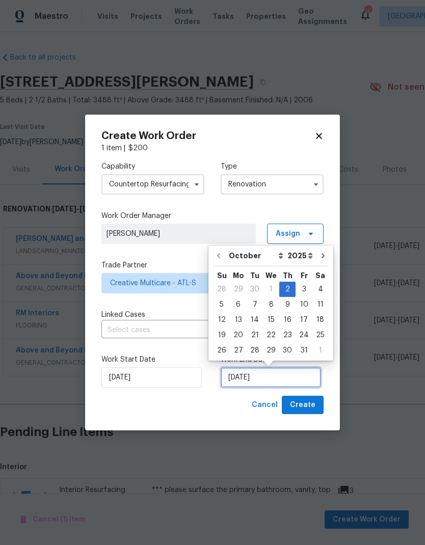
scroll to position [4, 0]
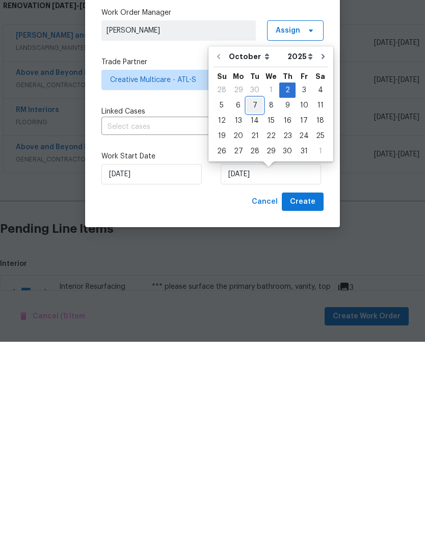
click at [258, 302] on div "7" at bounding box center [255, 309] width 16 height 14
type input "[DATE]"
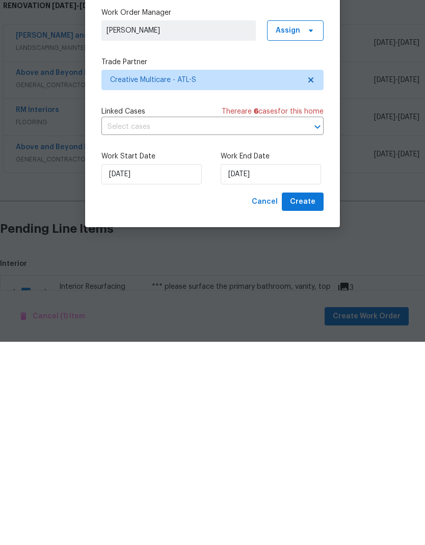
scroll to position [41, 0]
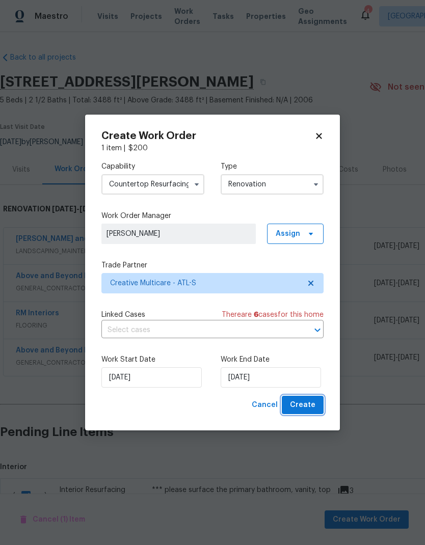
click at [316, 404] on button "Create" at bounding box center [303, 405] width 42 height 19
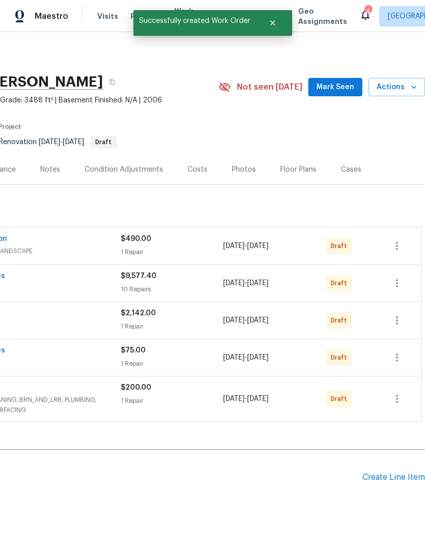
scroll to position [0, 151]
click at [403, 393] on icon "button" at bounding box center [397, 399] width 12 height 12
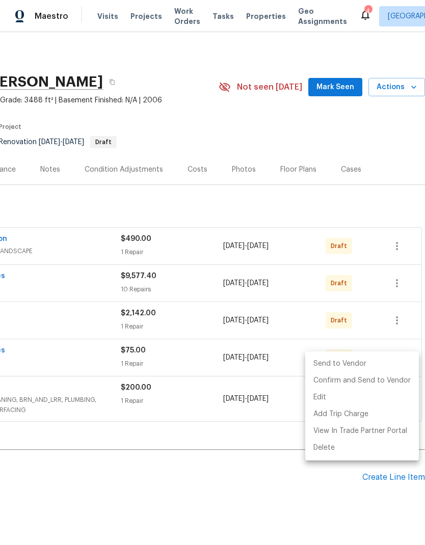
click at [369, 363] on li "Send to Vendor" at bounding box center [362, 364] width 114 height 17
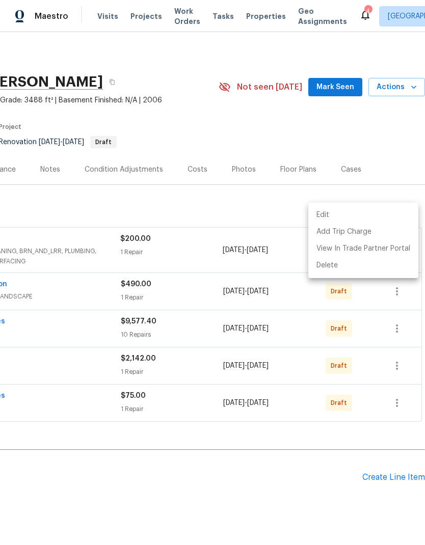
click at [401, 370] on div at bounding box center [212, 272] width 425 height 545
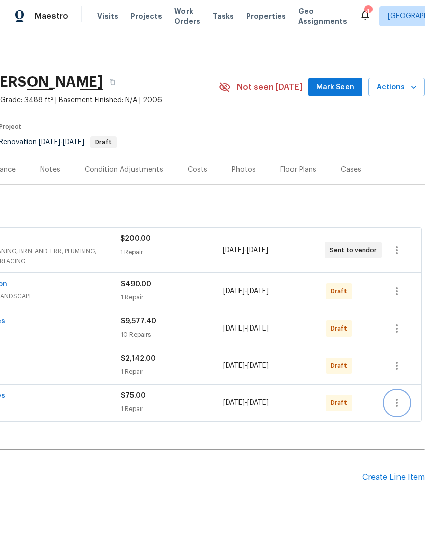
click at [400, 397] on icon "button" at bounding box center [397, 403] width 12 height 12
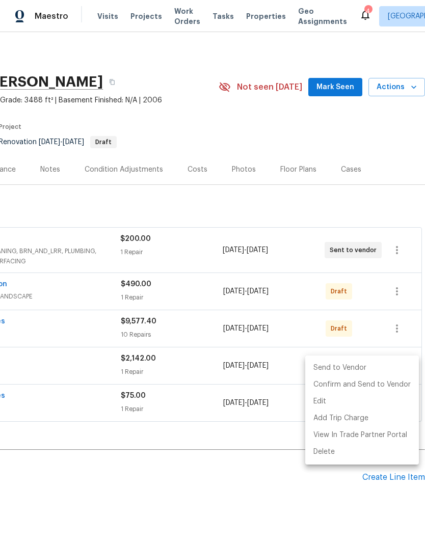
click at [385, 367] on li "Send to Vendor" at bounding box center [362, 368] width 114 height 17
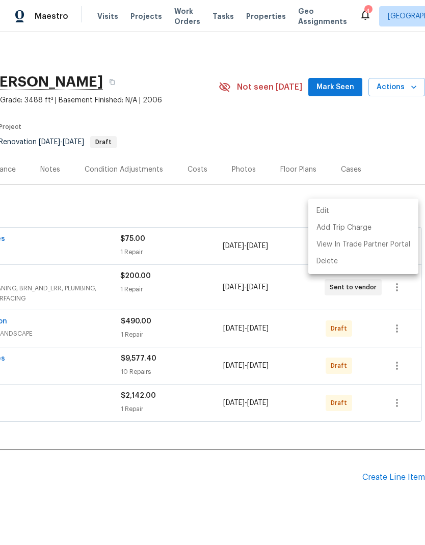
click at [401, 374] on div at bounding box center [212, 272] width 425 height 545
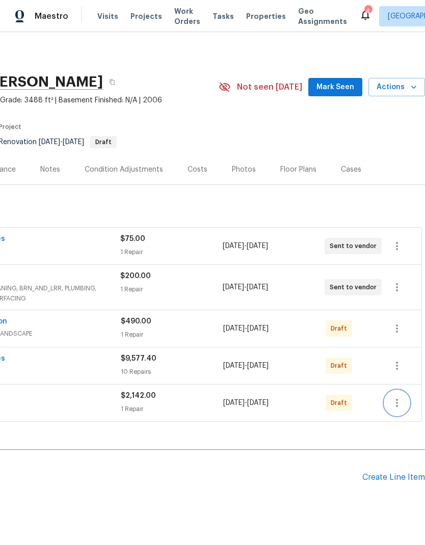
click at [399, 397] on icon "button" at bounding box center [397, 403] width 12 height 12
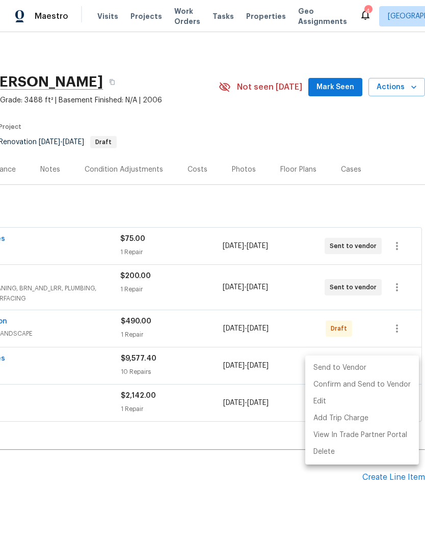
click at [388, 367] on li "Send to Vendor" at bounding box center [362, 368] width 114 height 17
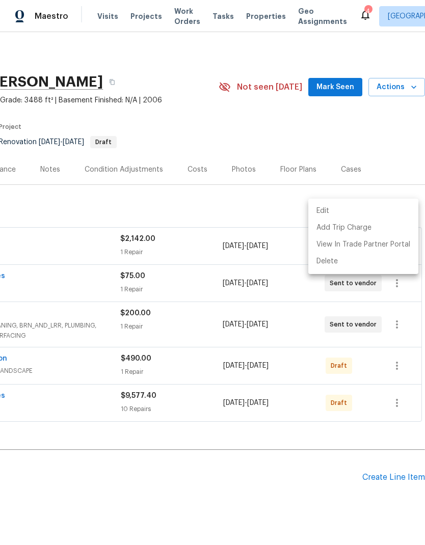
click at [401, 370] on div at bounding box center [212, 272] width 425 height 545
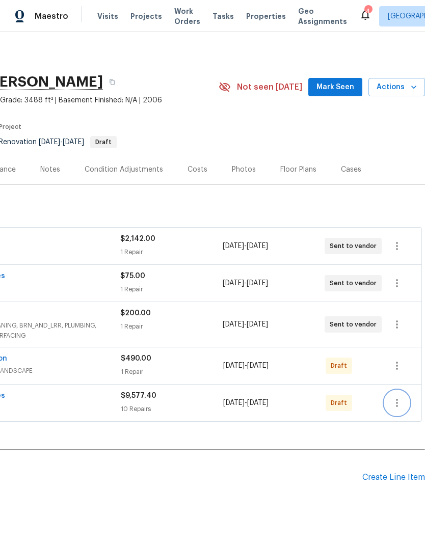
click at [399, 397] on icon "button" at bounding box center [397, 403] width 12 height 12
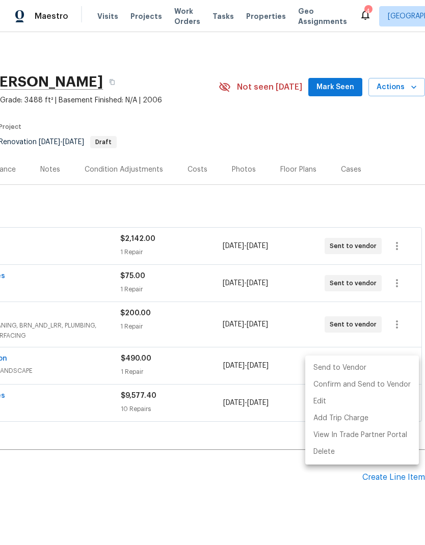
click at [392, 368] on li "Send to Vendor" at bounding box center [362, 368] width 114 height 17
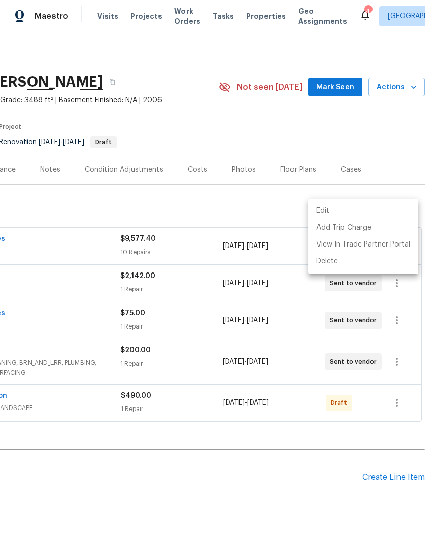
click at [401, 369] on div at bounding box center [212, 272] width 425 height 545
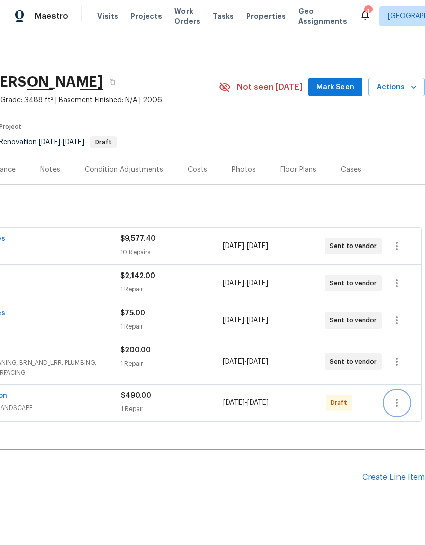
click at [401, 397] on icon "button" at bounding box center [397, 403] width 12 height 12
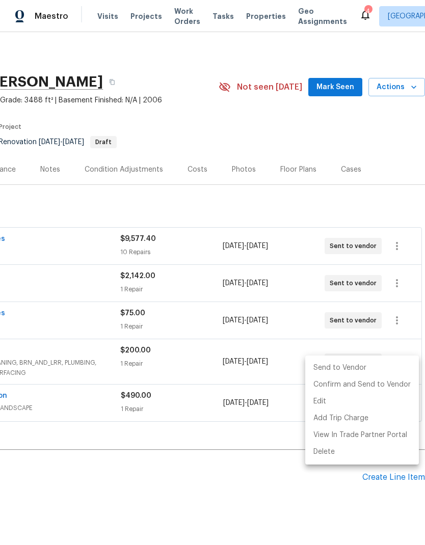
click at [397, 371] on li "Send to Vendor" at bounding box center [362, 368] width 114 height 17
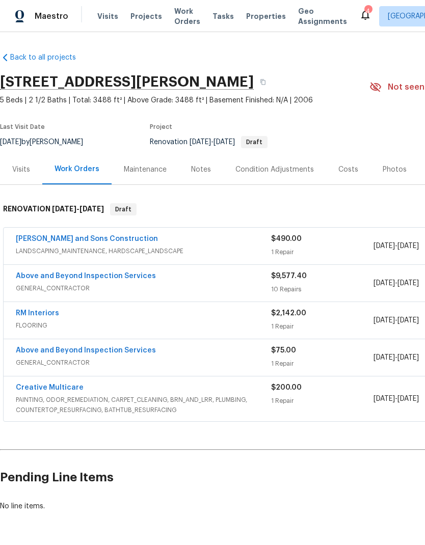
click at [348, 168] on div "Costs" at bounding box center [349, 170] width 20 height 10
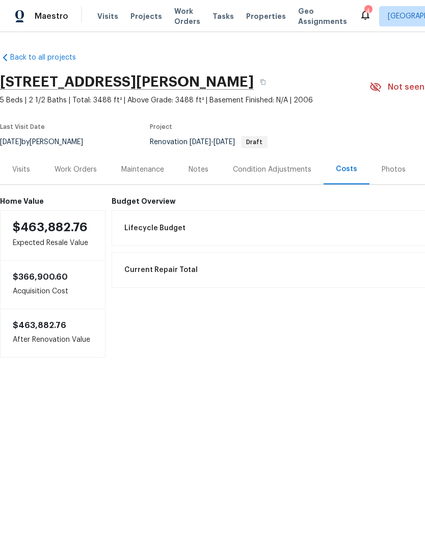
click at [82, 167] on div "Work Orders" at bounding box center [76, 170] width 42 height 10
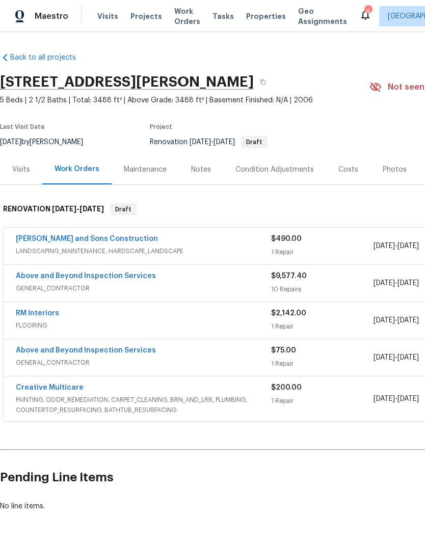
click at [136, 275] on link "Above and Beyond Inspection Services" at bounding box center [86, 276] width 140 height 7
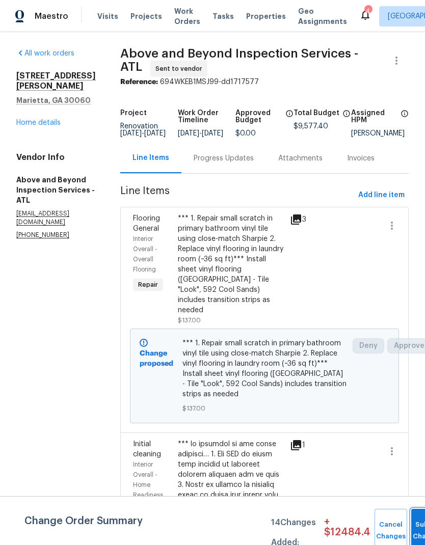
click at [413, 523] on button "Submit Changes" at bounding box center [427, 531] width 33 height 44
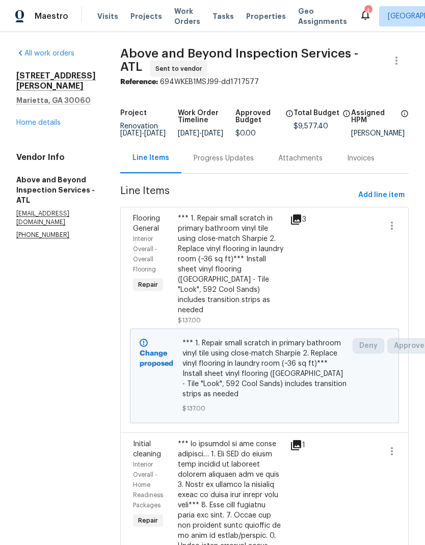
click at [248, 161] on div "Progress Updates" at bounding box center [224, 158] width 60 height 10
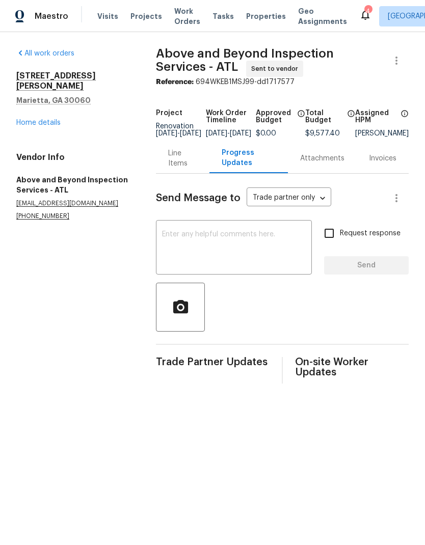
click at [228, 238] on textarea at bounding box center [234, 249] width 144 height 36
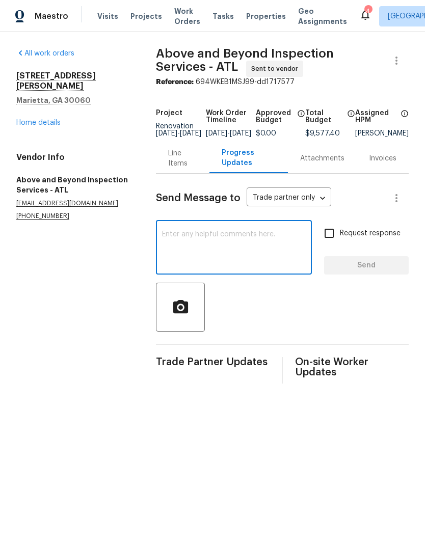
click at [201, 241] on textarea at bounding box center [234, 249] width 144 height 36
click at [189, 238] on textarea at bounding box center [234, 249] width 144 height 36
paste textarea "The resurfacing work will be done by… Creative Multicare - [EMAIL_ADDRESS][DOMA…"
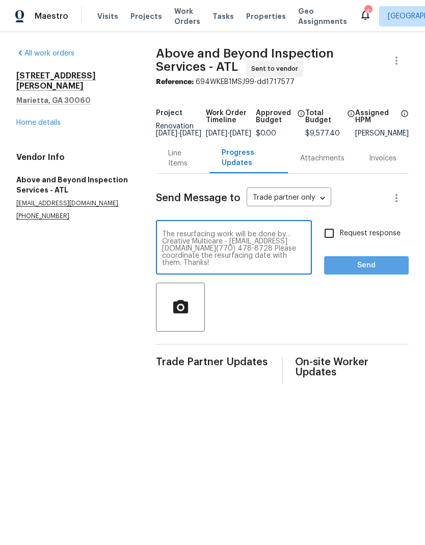
type textarea "The resurfacing work will be done by… Creative Multicare - [EMAIL_ADDRESS][DOMA…"
click at [372, 270] on span "Send" at bounding box center [366, 265] width 68 height 13
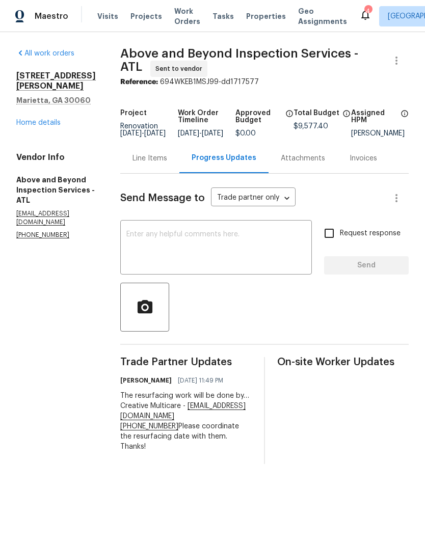
click at [209, 242] on textarea at bounding box center [215, 249] width 179 height 36
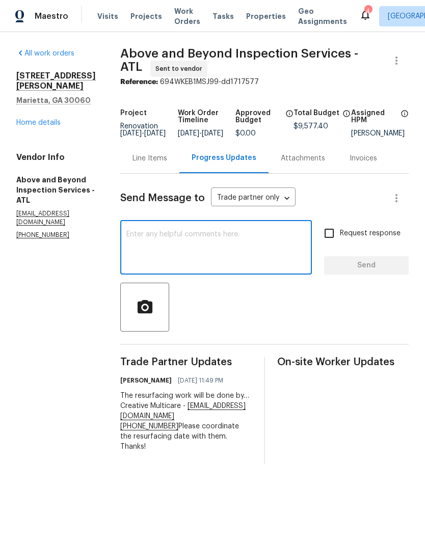
click at [210, 243] on textarea at bounding box center [215, 249] width 179 height 36
paste textarea "All the carpet is being replaced in this home. No other flooring is being repla…"
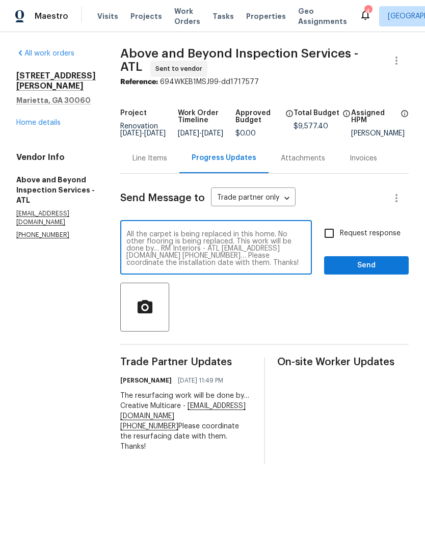
scroll to position [7, 0]
type textarea "All the carpet is being replaced in this home. No other flooring is being repla…"
click at [381, 271] on span "Send" at bounding box center [366, 265] width 68 height 13
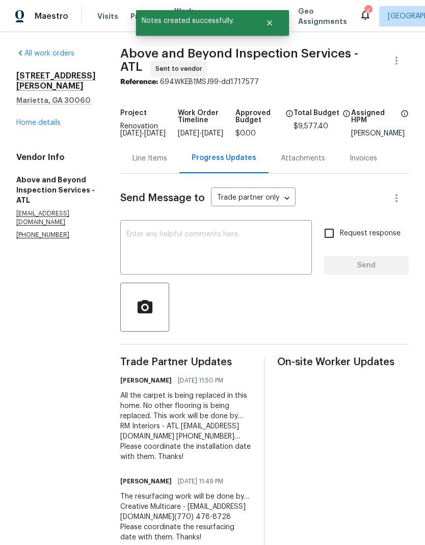
scroll to position [0, 0]
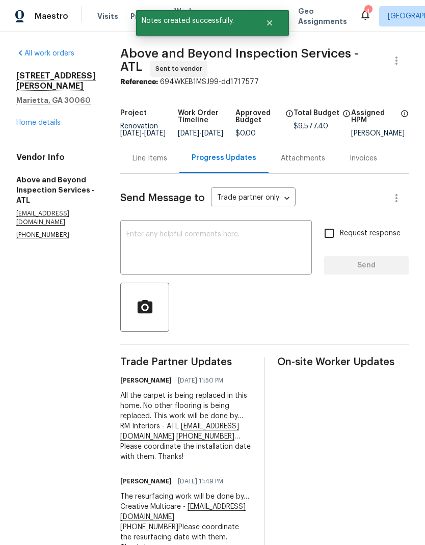
click at [209, 242] on textarea at bounding box center [215, 249] width 179 height 36
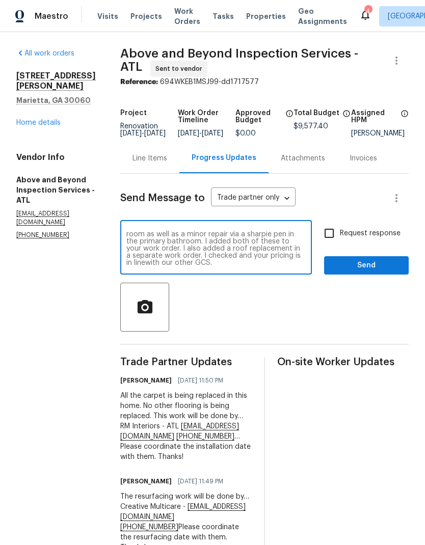
scroll to position [29, 0]
click at [282, 259] on textarea "In addition to the flooring that will be replaced will be the small section of …" at bounding box center [215, 249] width 179 height 36
click at [247, 267] on textarea "In addition to the flooring that will be replaced will be the small section of …" at bounding box center [215, 249] width 179 height 36
click at [162, 236] on div "In addition to the flooring that will be replaced will be the small section of …" at bounding box center [216, 249] width 192 height 52
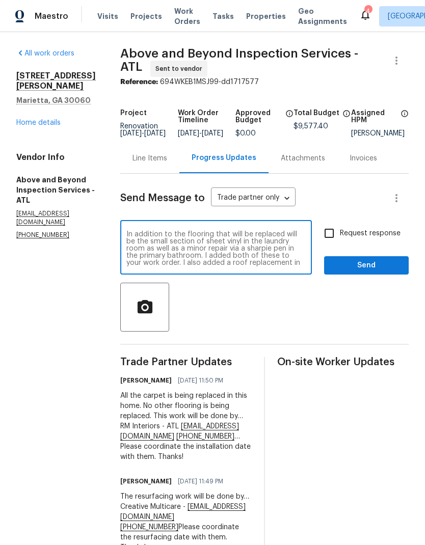
click at [162, 233] on div "In addition to the flooring that will be replaced will be the small section of …" at bounding box center [216, 249] width 192 height 52
click at [249, 267] on textarea "In addition to the flooring that will be replaced will be the small section of …" at bounding box center [215, 249] width 179 height 36
click at [163, 233] on div "In addition to the flooring that will be replaced will be the small section of …" at bounding box center [216, 249] width 192 height 52
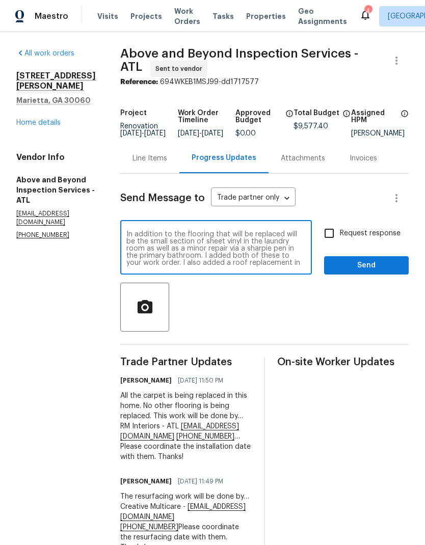
scroll to position [29, 0]
click at [178, 256] on textarea "In addition to the flooring that will be replaced will be the small section of …" at bounding box center [215, 249] width 179 height 36
type textarea "FYI…In addition to the flooring that will be replaced will be the small section…"
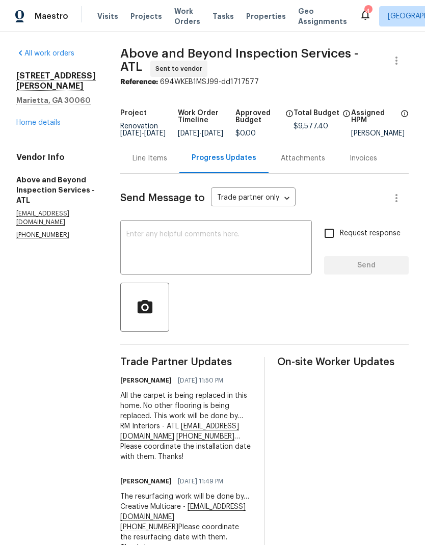
click at [236, 241] on textarea at bounding box center [215, 249] width 179 height 36
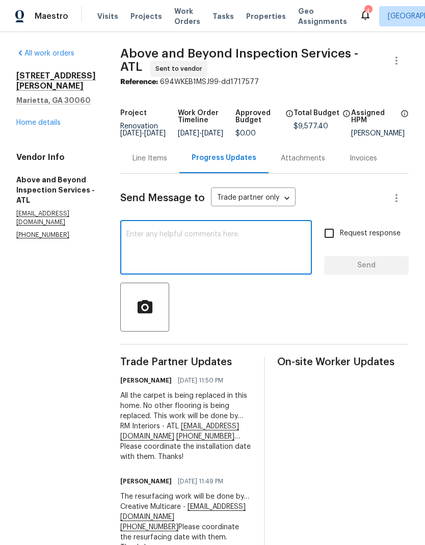
click at [202, 241] on textarea at bounding box center [215, 249] width 179 height 36
paste textarea "FYI…In addition to the flooring that will be replaced will be the small section…"
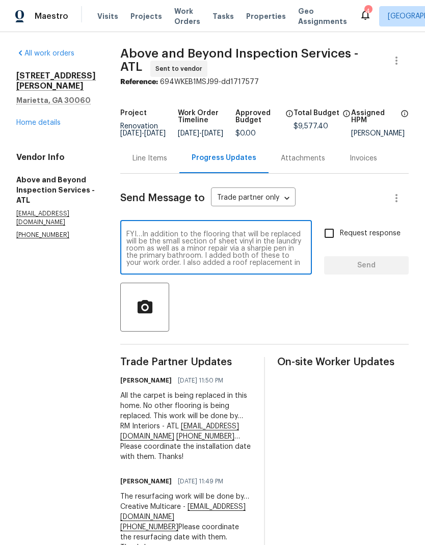
scroll to position [29, 0]
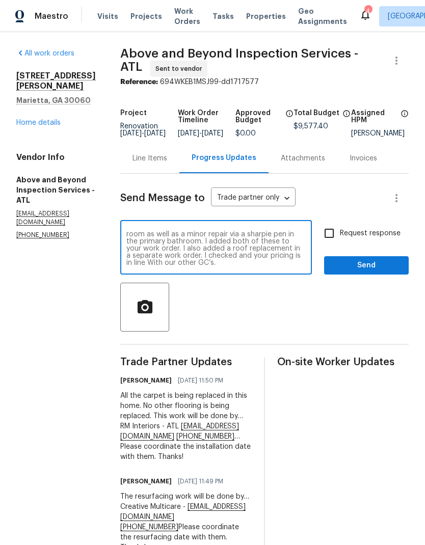
type textarea "FYI…In addition to the flooring that will be replaced will be the small section…"
click at [371, 271] on span "Send" at bounding box center [366, 265] width 68 height 13
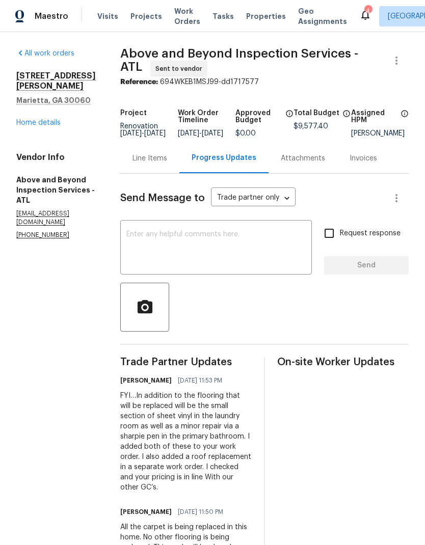
scroll to position [0, 0]
click at [55, 119] on link "Home details" at bounding box center [38, 122] width 44 height 7
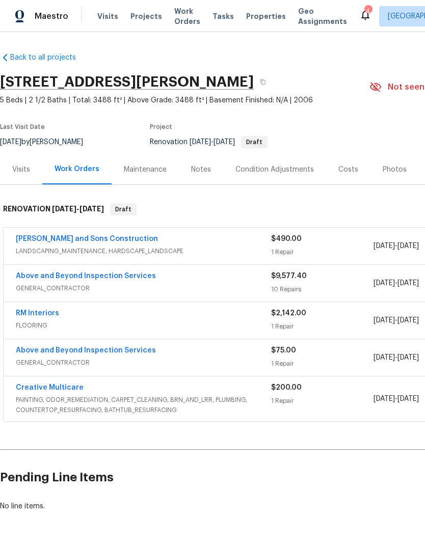
click at [51, 316] on link "RM Interiors" at bounding box center [37, 313] width 43 height 7
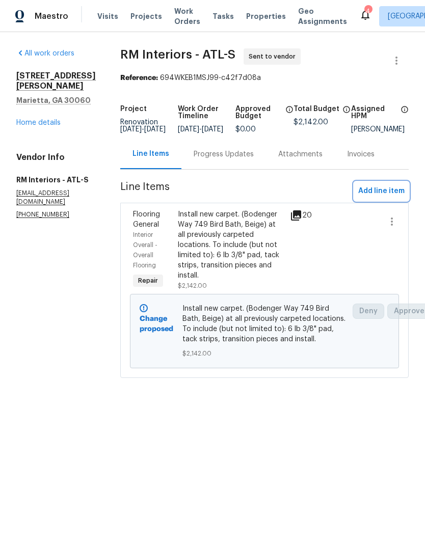
click at [383, 198] on span "Add line item" at bounding box center [381, 191] width 46 height 13
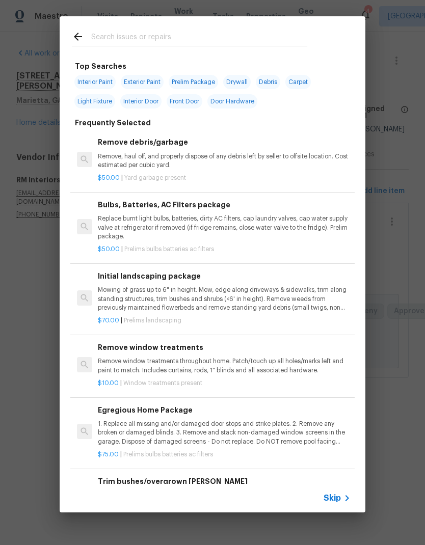
click at [79, 41] on icon at bounding box center [78, 37] width 12 height 12
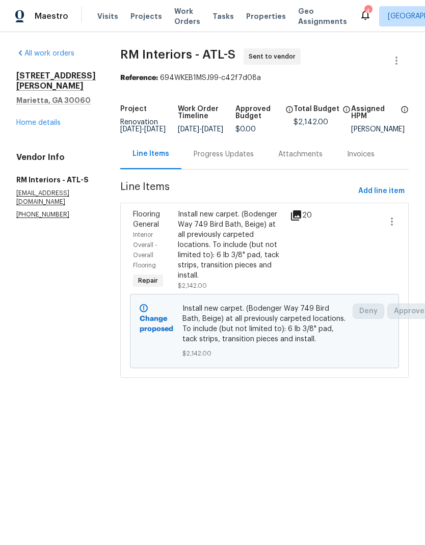
click at [227, 160] on div "Progress Updates" at bounding box center [224, 154] width 60 height 10
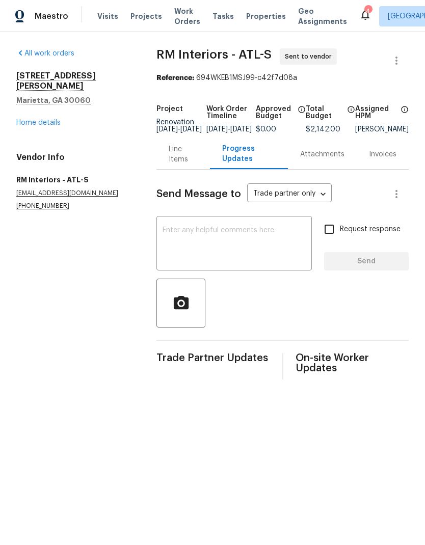
click at [201, 238] on textarea at bounding box center [234, 245] width 143 height 36
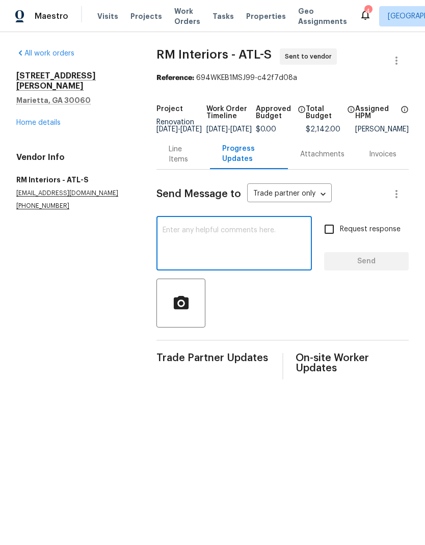
click at [206, 237] on textarea at bounding box center [234, 245] width 143 height 36
paste textarea "The GC assigned to this property is… Above and Beyond Inspection Services - ATL…"
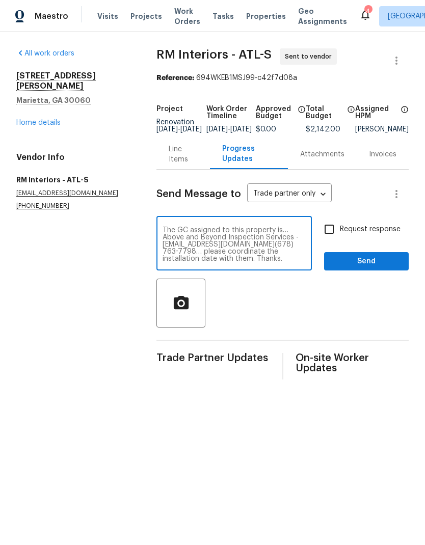
type textarea "The GC assigned to this property is… Above and Beyond Inspection Services - ATL…"
click at [368, 268] on span "Send" at bounding box center [366, 261] width 68 height 13
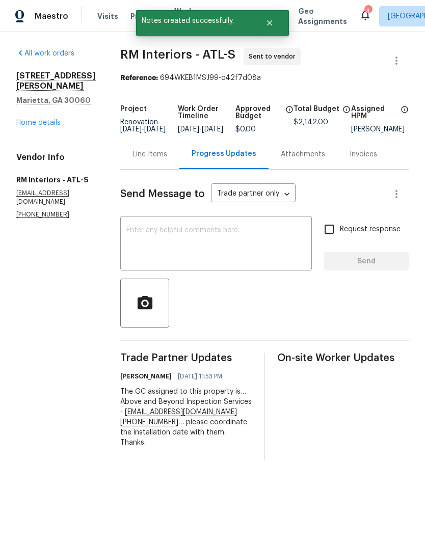
click at [53, 119] on link "Home details" at bounding box center [38, 122] width 44 height 7
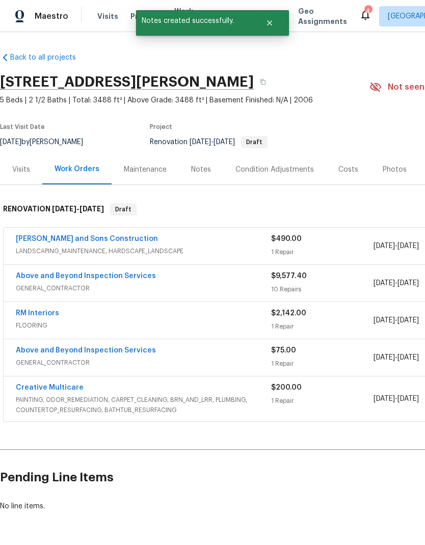
click at [73, 387] on link "Creative Multicare" at bounding box center [50, 387] width 68 height 7
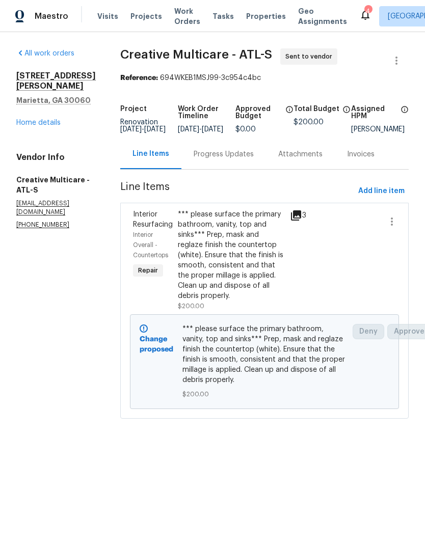
click at [237, 160] on div "Progress Updates" at bounding box center [224, 154] width 60 height 10
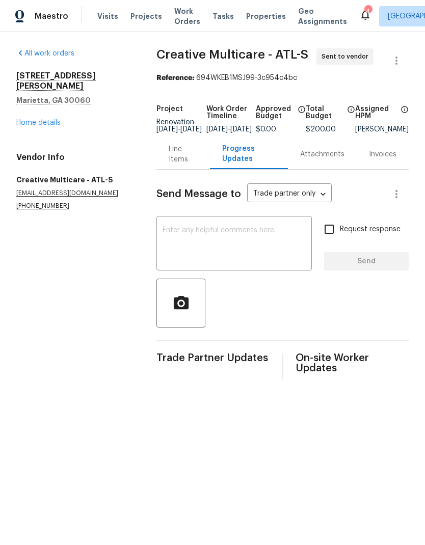
click at [204, 236] on textarea at bounding box center [234, 245] width 143 height 36
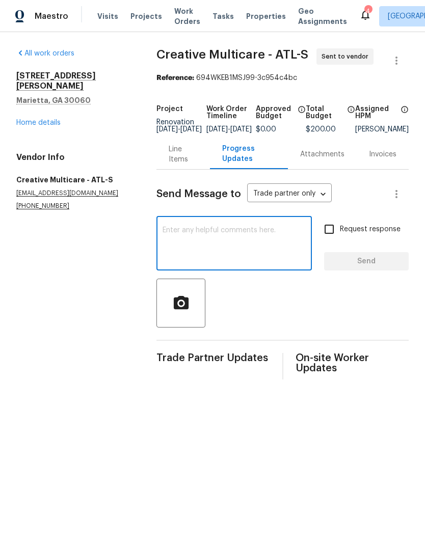
click at [200, 237] on textarea at bounding box center [234, 245] width 143 height 36
paste textarea "The GC assigned to this property is… Above and Beyond Inspection Services - ATL…"
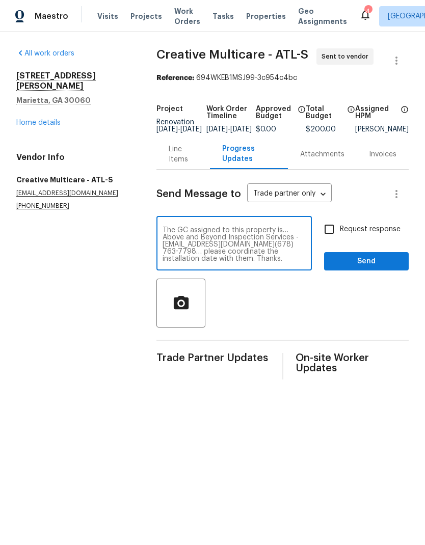
type textarea "The GC assigned to this property is… Above and Beyond Inspection Services - ATL…"
click at [370, 268] on span "Send" at bounding box center [366, 261] width 68 height 13
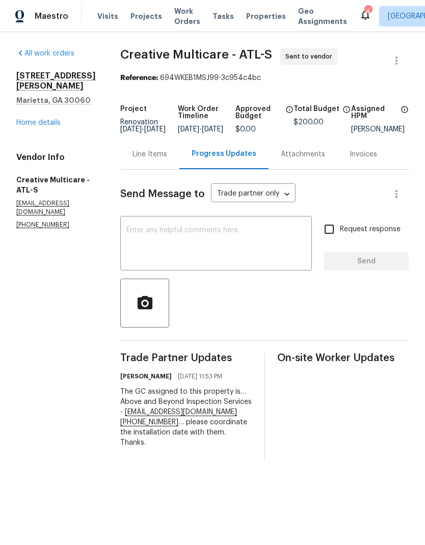
click at [50, 119] on link "Home details" at bounding box center [38, 122] width 44 height 7
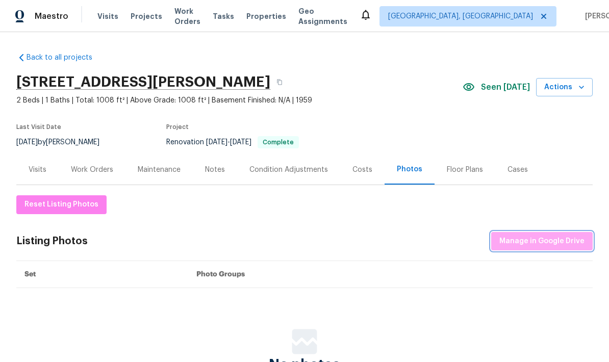
click at [425, 240] on span "Manage in Google Drive" at bounding box center [541, 241] width 85 height 13
